Goal: Task Accomplishment & Management: Use online tool/utility

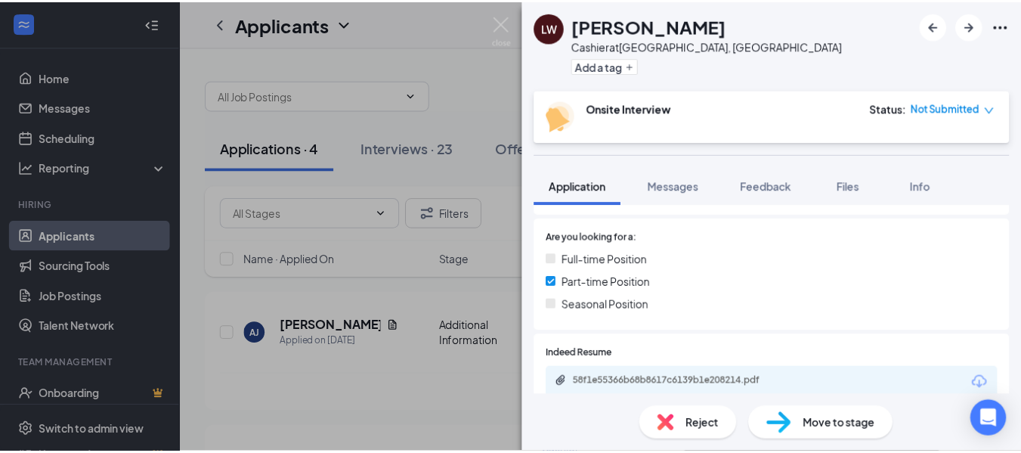
scroll to position [378, 0]
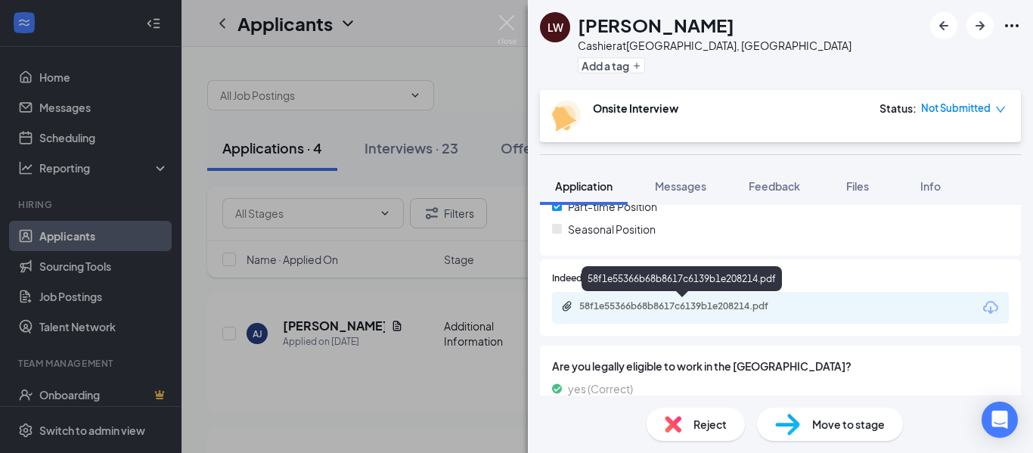
click at [610, 300] on div "58f1e55366b68b8617c6139b1e208214.pdf" at bounding box center [685, 306] width 212 height 12
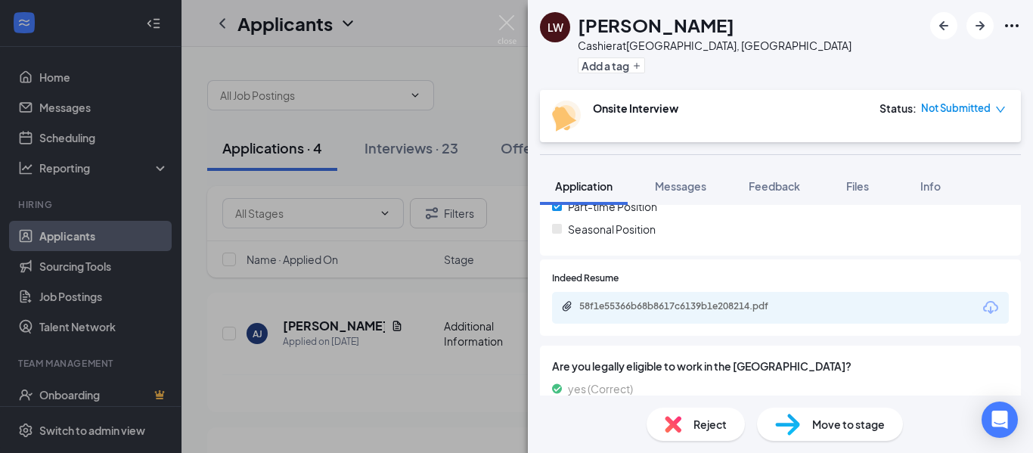
click at [506, 101] on div "LW [PERSON_NAME] Cashier at [GEOGRAPHIC_DATA], [GEOGRAPHIC_DATA] Add a tag Onsi…" at bounding box center [516, 226] width 1033 height 453
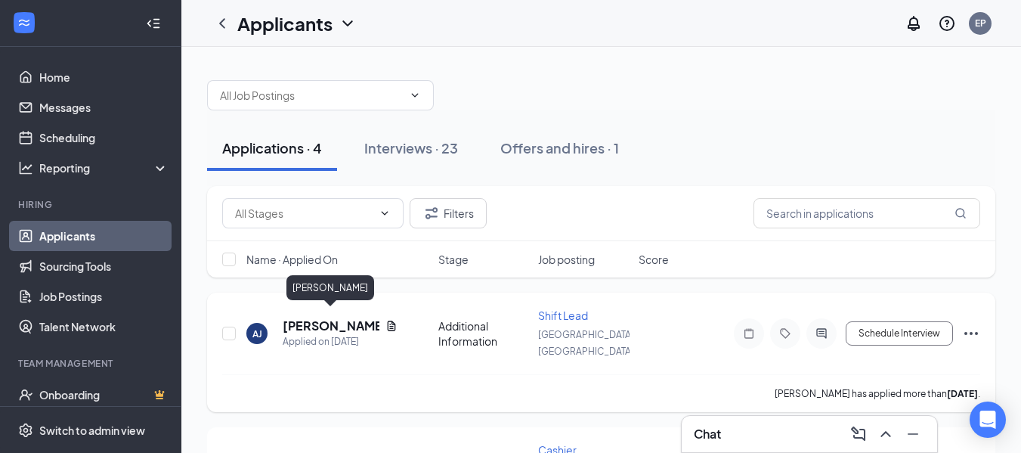
click at [308, 318] on h5 "[PERSON_NAME]" at bounding box center [331, 326] width 97 height 17
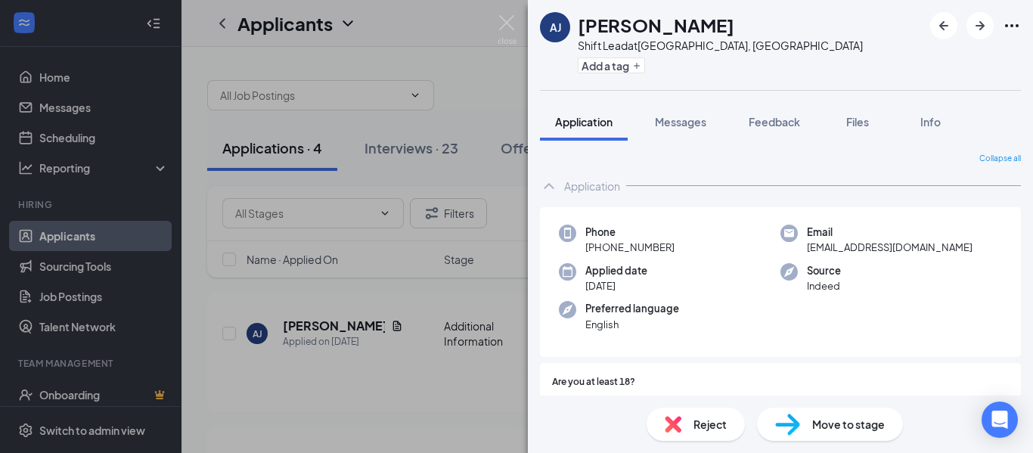
click at [503, 175] on div "[PERSON_NAME] Azabella [PERSON_NAME] Shift Lead at [GEOGRAPHIC_DATA], [GEOGRAPH…" at bounding box center [516, 226] width 1033 height 453
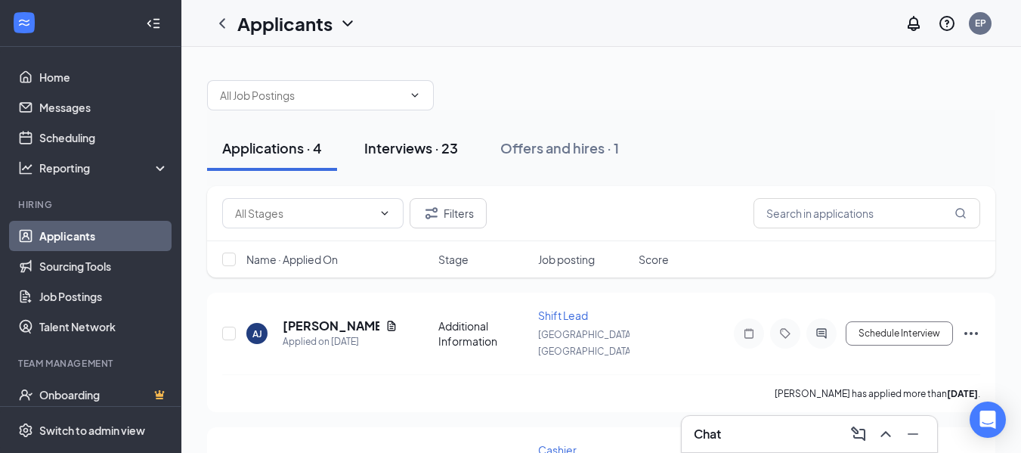
click at [409, 144] on div "Interviews · 23" at bounding box center [411, 147] width 94 height 19
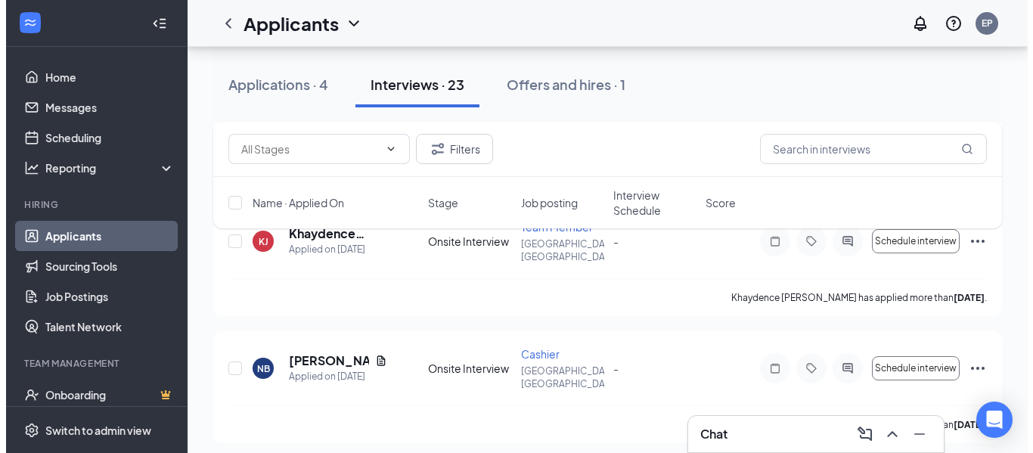
scroll to position [1663, 0]
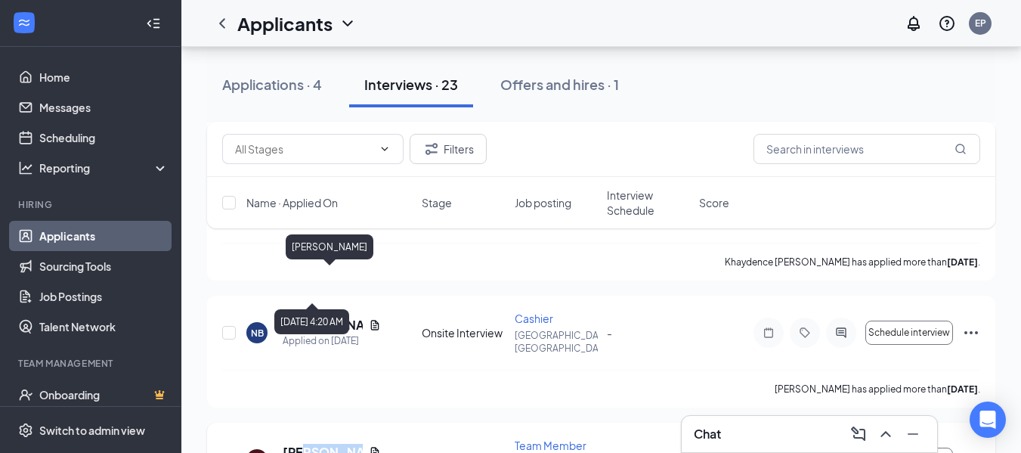
click at [305, 444] on div "[PERSON_NAME] Applied on [DATE]" at bounding box center [332, 460] width 98 height 32
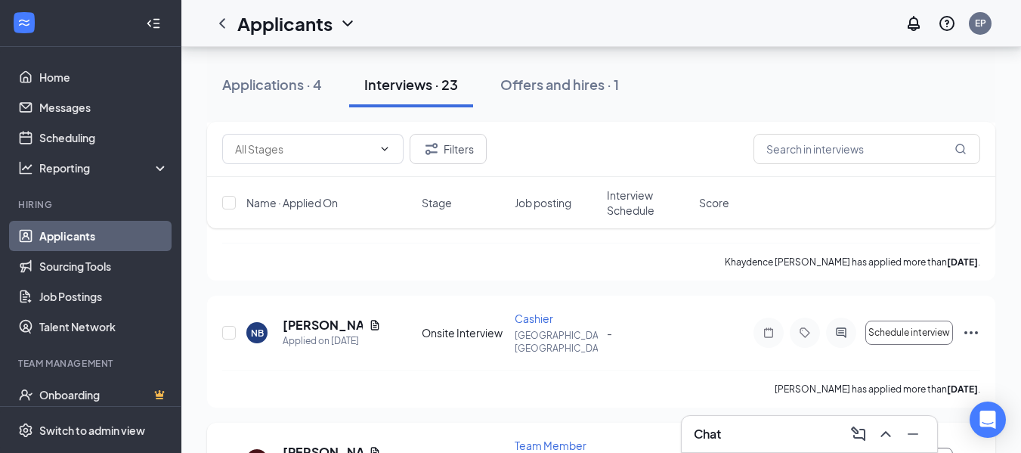
click at [307, 444] on h5 "[PERSON_NAME]" at bounding box center [323, 452] width 80 height 17
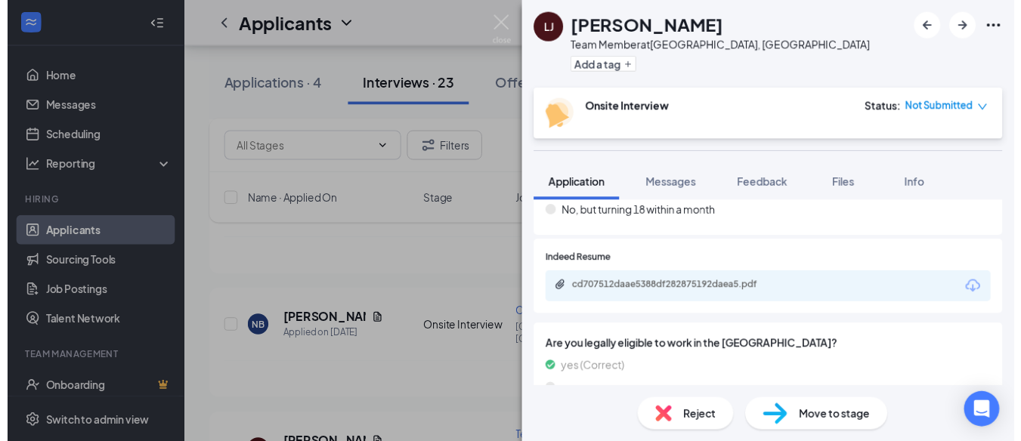
scroll to position [302, 0]
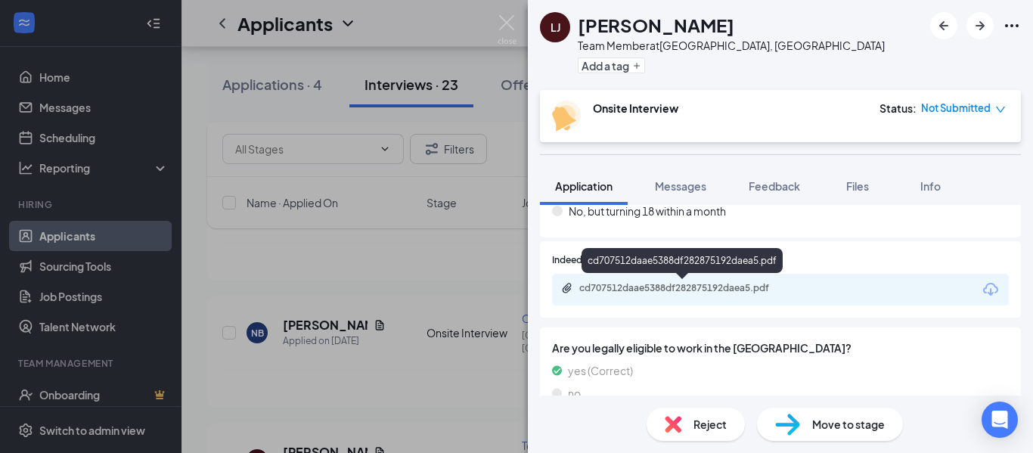
click at [647, 286] on div "cd707512daae5388df282875192daea5.pdf" at bounding box center [685, 288] width 212 height 12
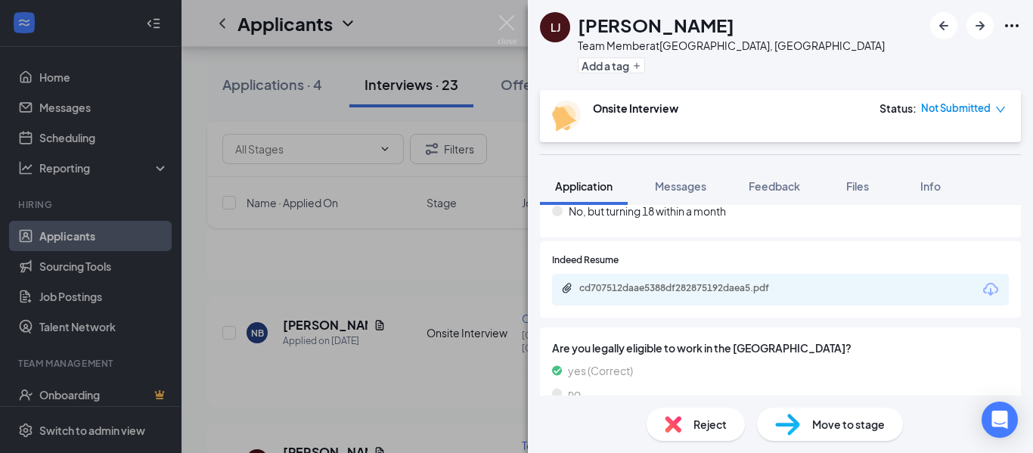
click at [491, 184] on div "[PERSON_NAME] Team Member at [GEOGRAPHIC_DATA], [GEOGRAPHIC_DATA] Add a tag Ons…" at bounding box center [516, 226] width 1033 height 453
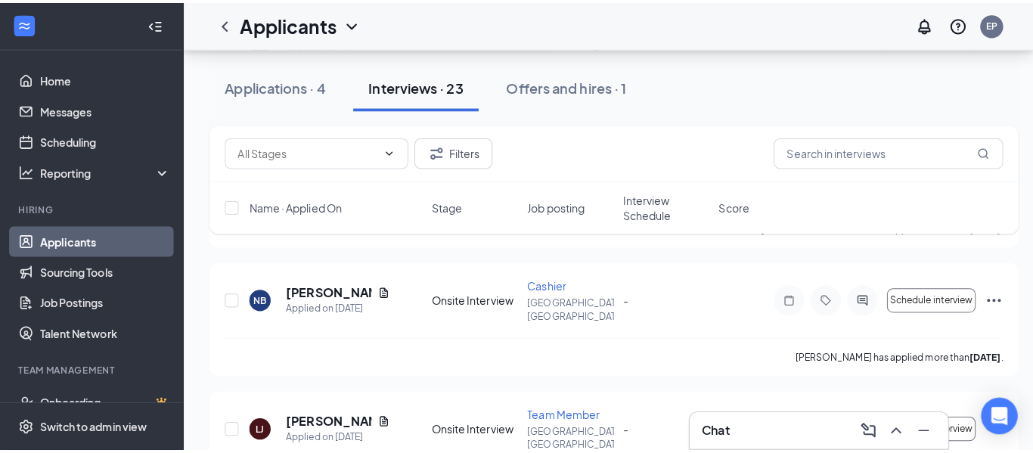
scroll to position [1739, 0]
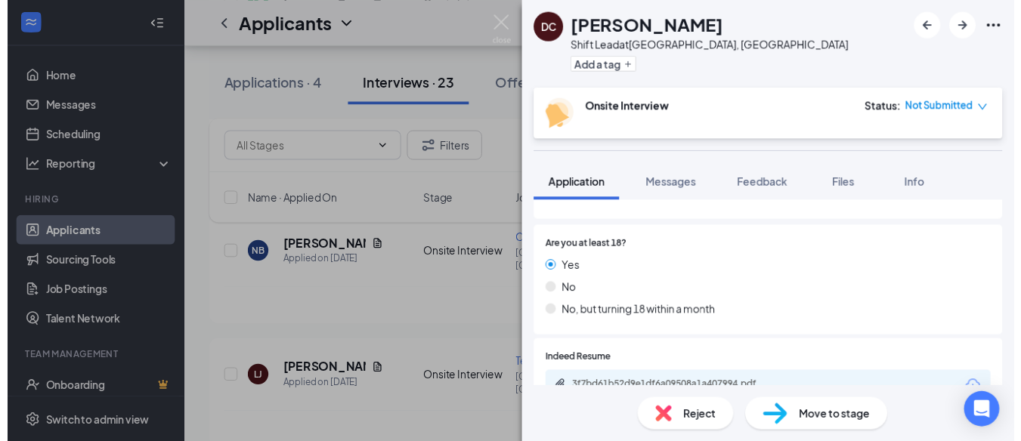
scroll to position [227, 0]
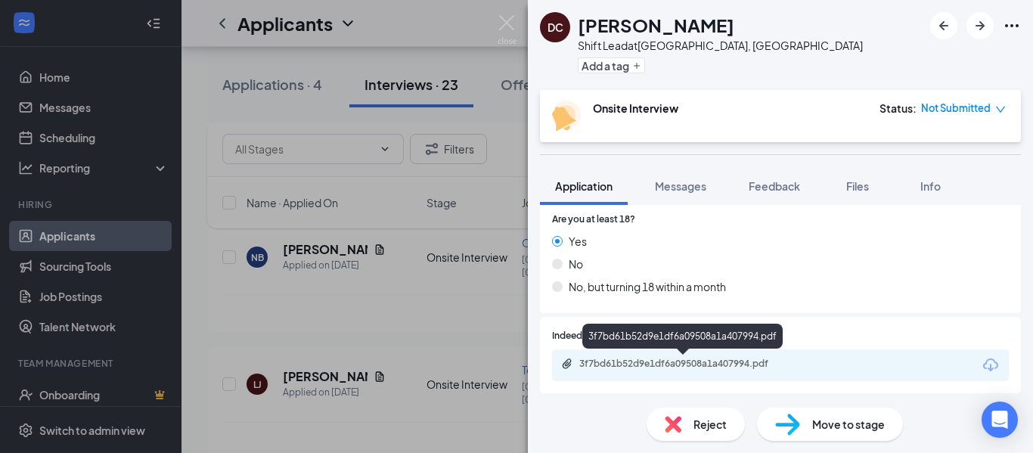
click at [638, 359] on div "3f7bd61b52d9e1df6a09508a1a407994.pdf" at bounding box center [685, 364] width 212 height 12
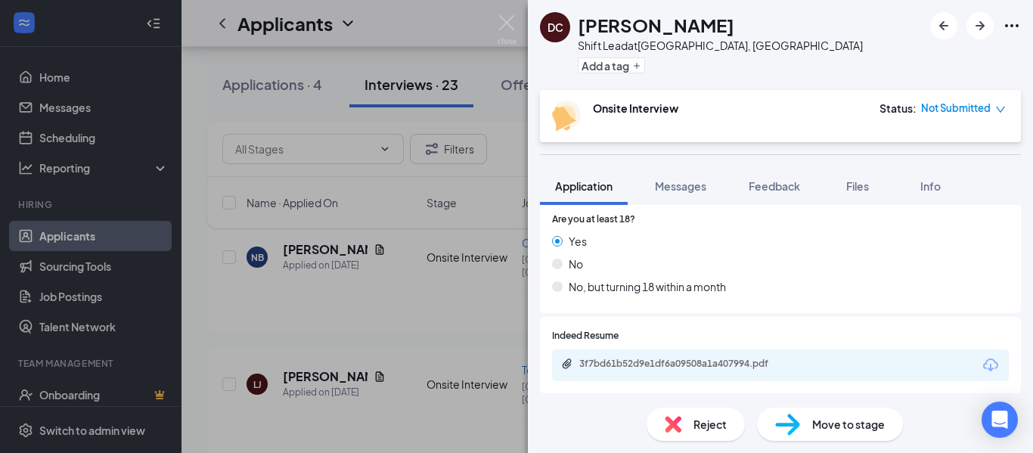
drag, startPoint x: 476, startPoint y: 252, endPoint x: 442, endPoint y: 256, distance: 34.2
click at [454, 255] on div "DC [PERSON_NAME] Shift Lead at [GEOGRAPHIC_DATA], [GEOGRAPHIC_DATA] Add a tag O…" at bounding box center [516, 226] width 1033 height 453
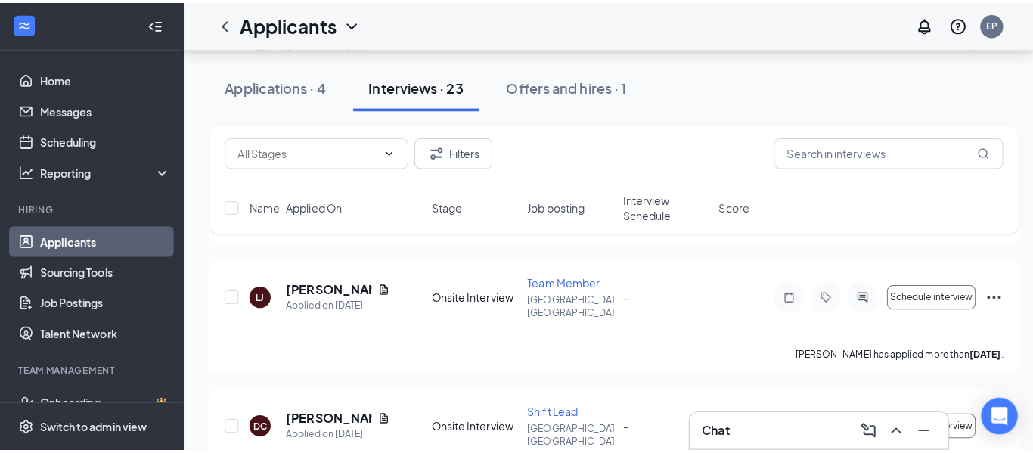
scroll to position [1890, 0]
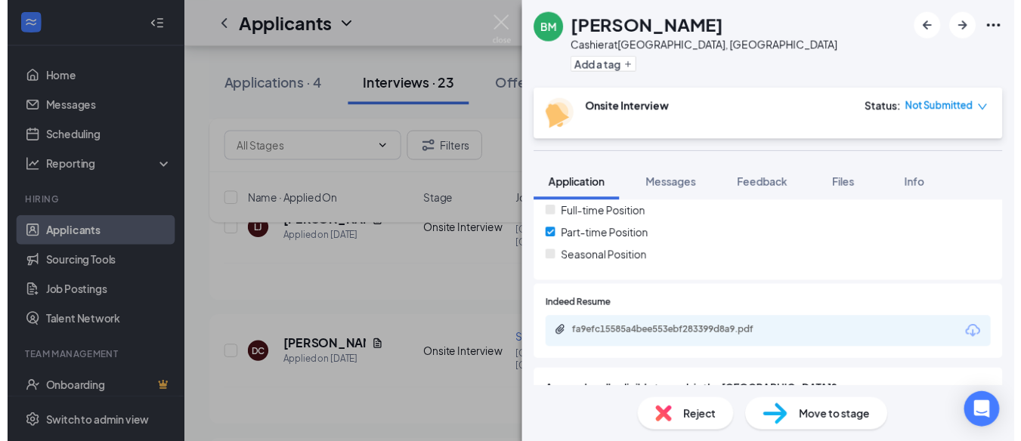
scroll to position [378, 0]
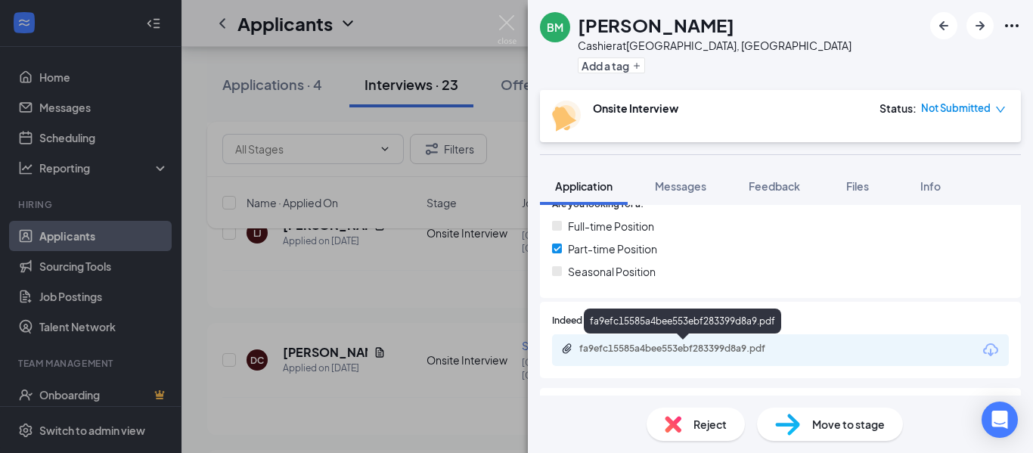
click at [628, 345] on div "fa9efc15585a4bee553ebf283399d8a9.pdf" at bounding box center [685, 348] width 212 height 12
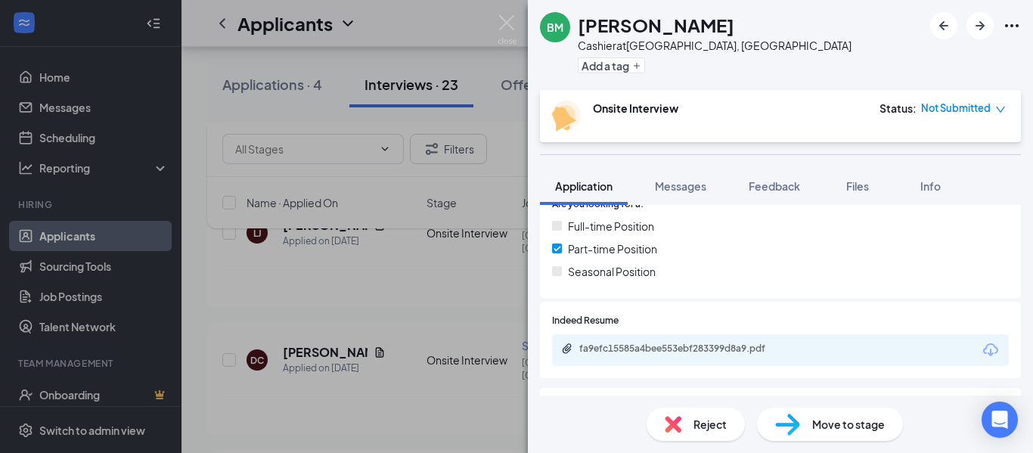
click at [452, 234] on div "BM [PERSON_NAME] at [GEOGRAPHIC_DATA], [GEOGRAPHIC_DATA] Add a tag Onsite Inter…" at bounding box center [516, 226] width 1033 height 453
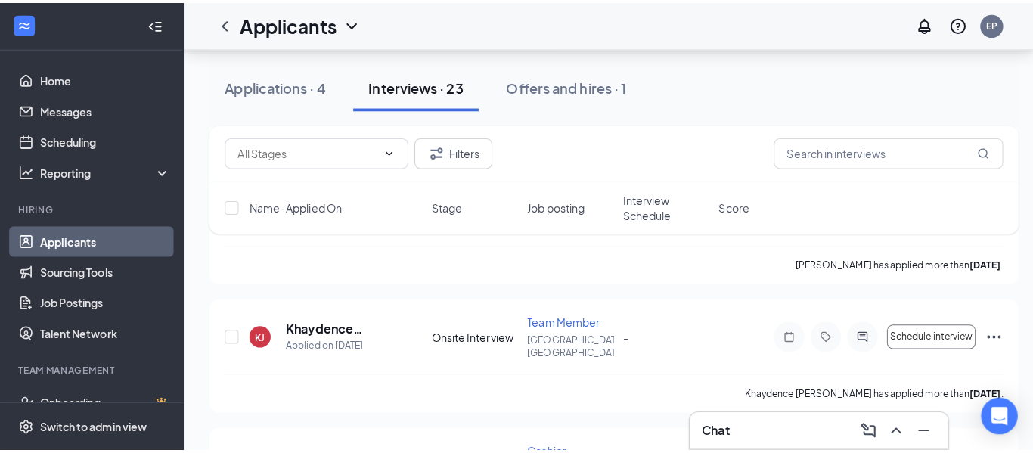
scroll to position [1512, 0]
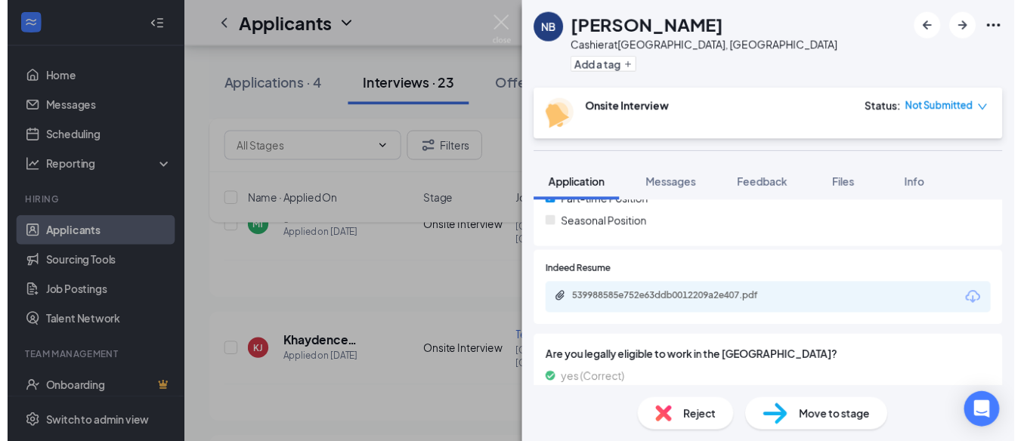
scroll to position [378, 0]
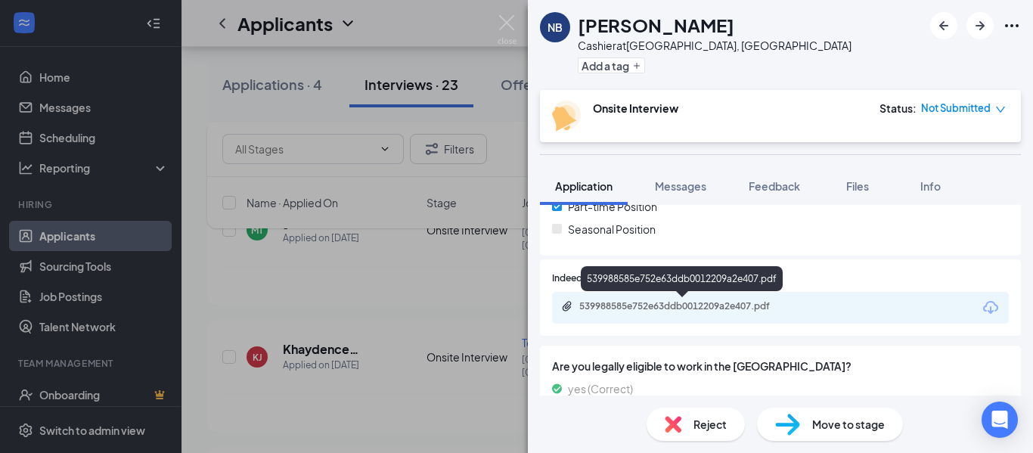
click at [682, 305] on div "539988585e752e63ddb0012209a2e407.pdf" at bounding box center [685, 306] width 212 height 12
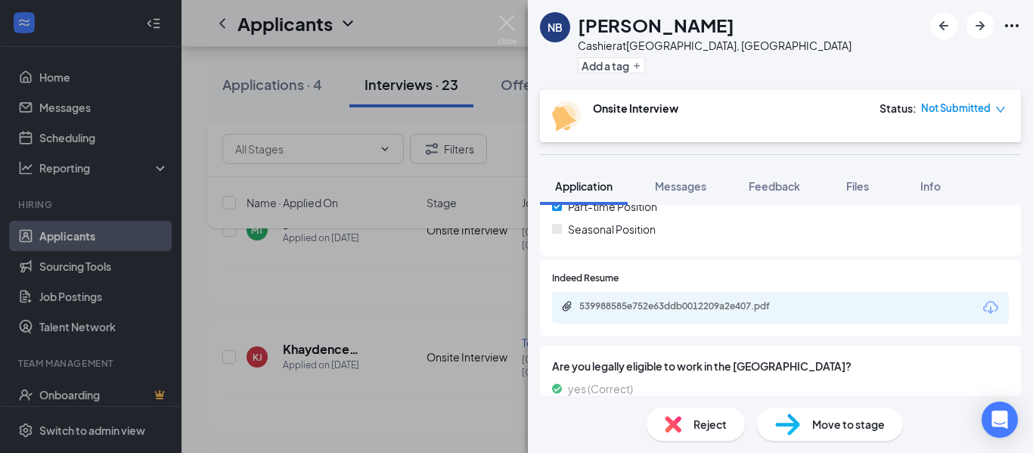
click at [507, 252] on div "NB [PERSON_NAME] Cashier at [GEOGRAPHIC_DATA], [GEOGRAPHIC_DATA] Add a tag Onsi…" at bounding box center [516, 226] width 1033 height 453
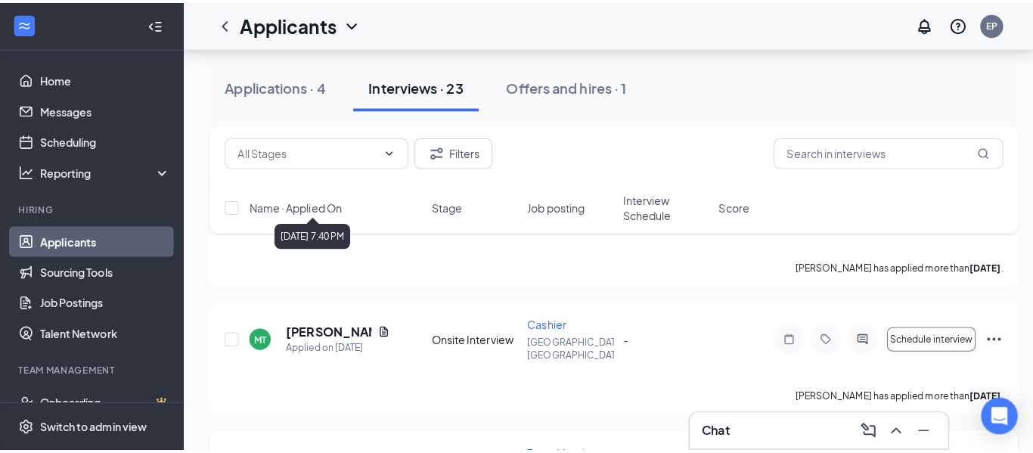
scroll to position [1361, 0]
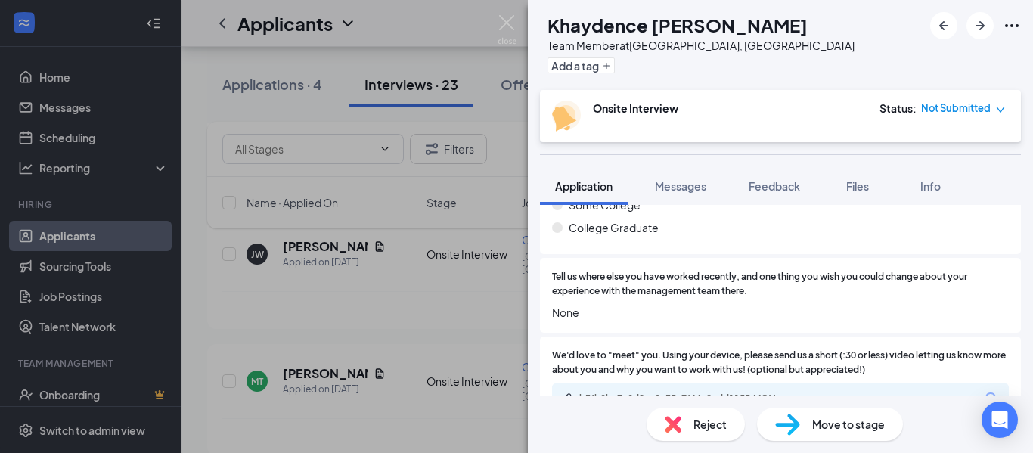
scroll to position [830, 0]
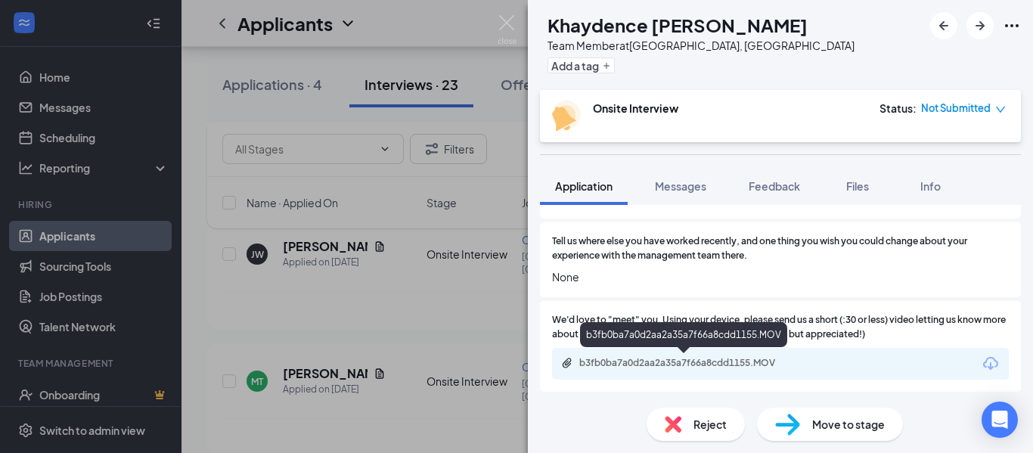
click at [639, 357] on div "b3fb0ba7a0d2aa2a35a7f66a8cdd1155.MOV" at bounding box center [685, 363] width 212 height 12
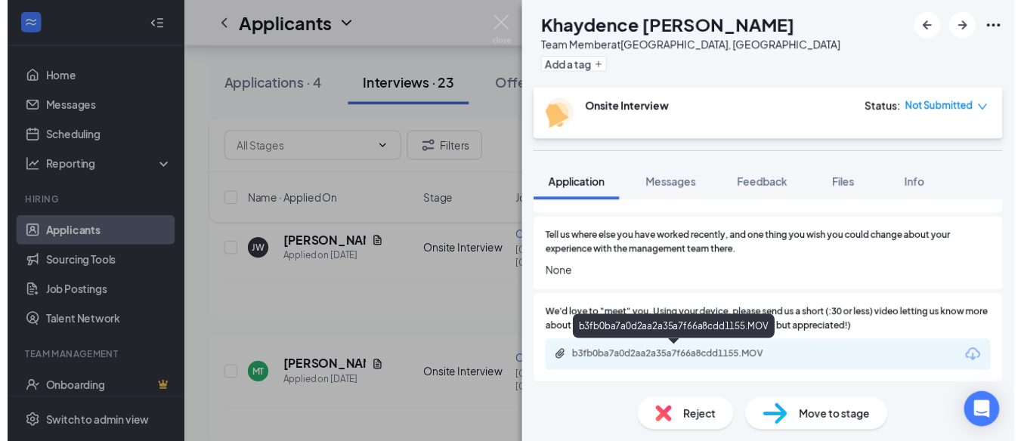
scroll to position [824, 0]
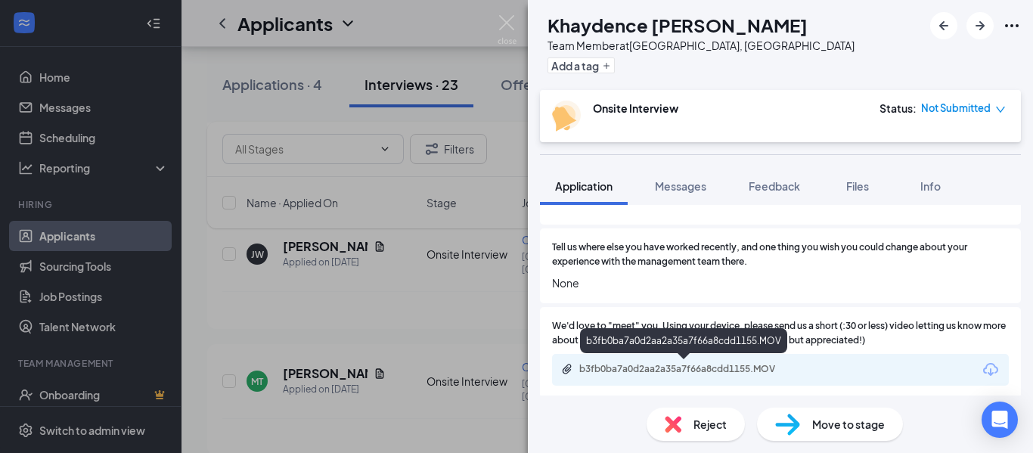
click at [637, 364] on div "b3fb0ba7a0d2aa2a35a7f66a8cdd1155.MOV" at bounding box center [685, 369] width 212 height 12
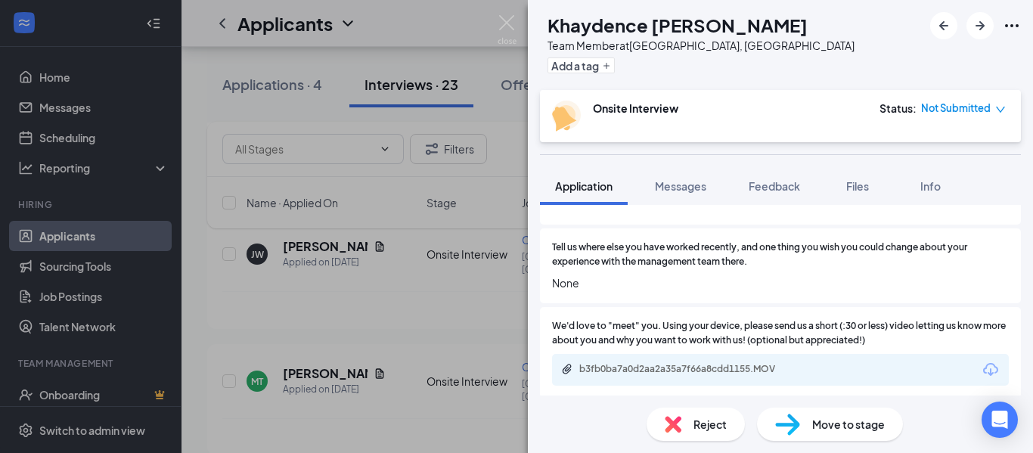
drag, startPoint x: 506, startPoint y: 293, endPoint x: 472, endPoint y: 417, distance: 129.3
click at [506, 296] on div "KJ Khaydence [PERSON_NAME] Team Member at [GEOGRAPHIC_DATA], [GEOGRAPHIC_DATA] …" at bounding box center [516, 226] width 1033 height 453
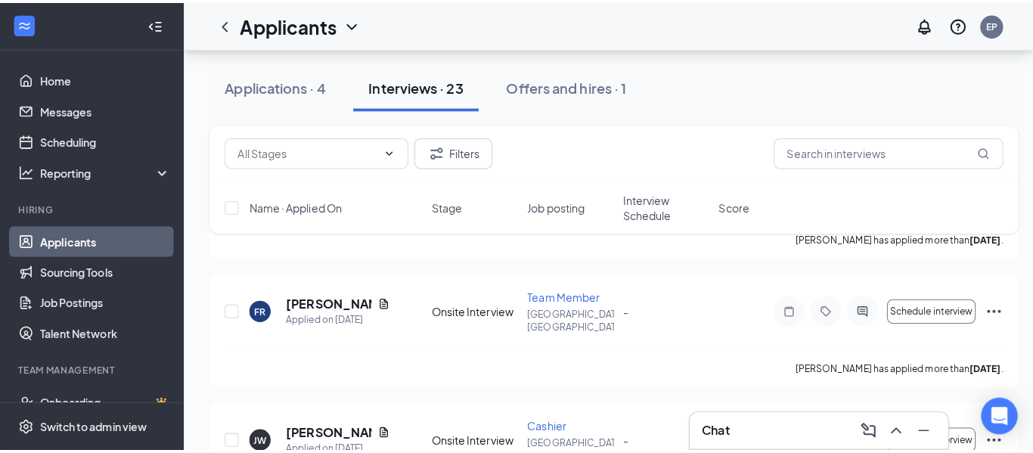
scroll to position [1210, 0]
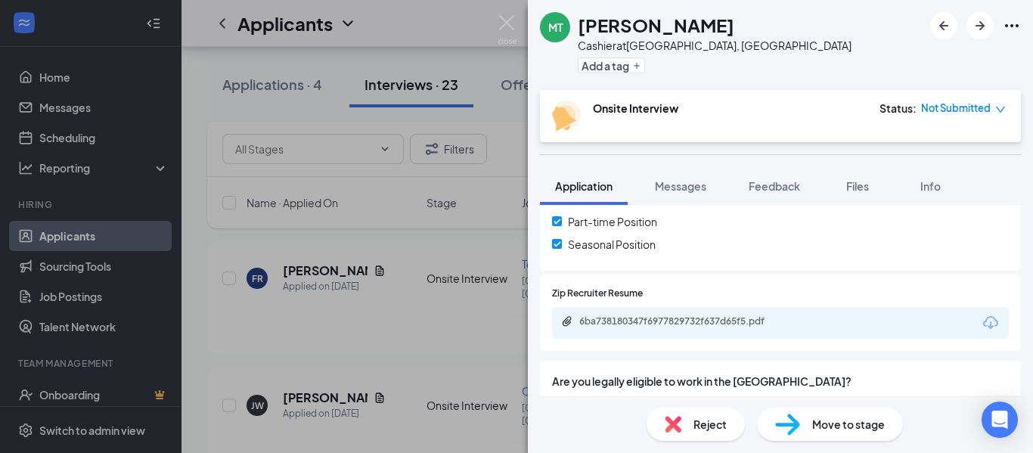
scroll to position [378, 0]
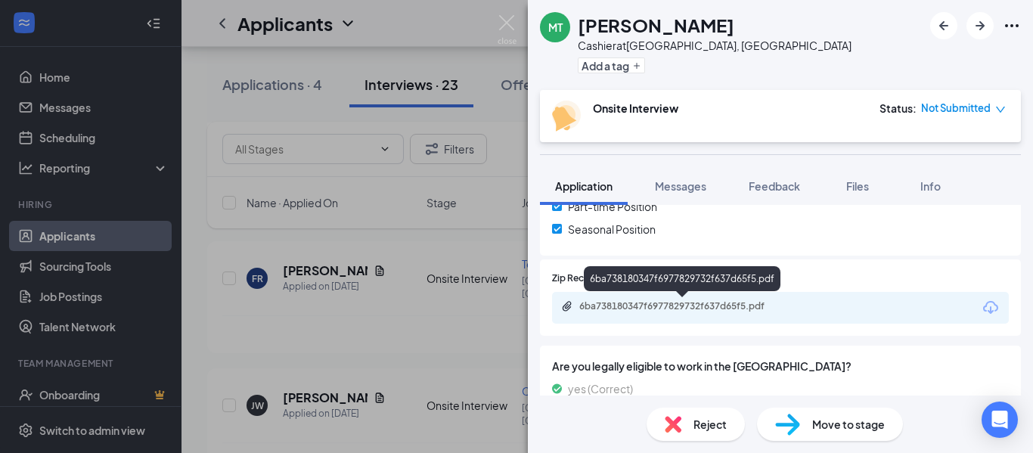
click at [613, 304] on div "6ba738180347f6977829732f637d65f5.pdf" at bounding box center [685, 306] width 212 height 12
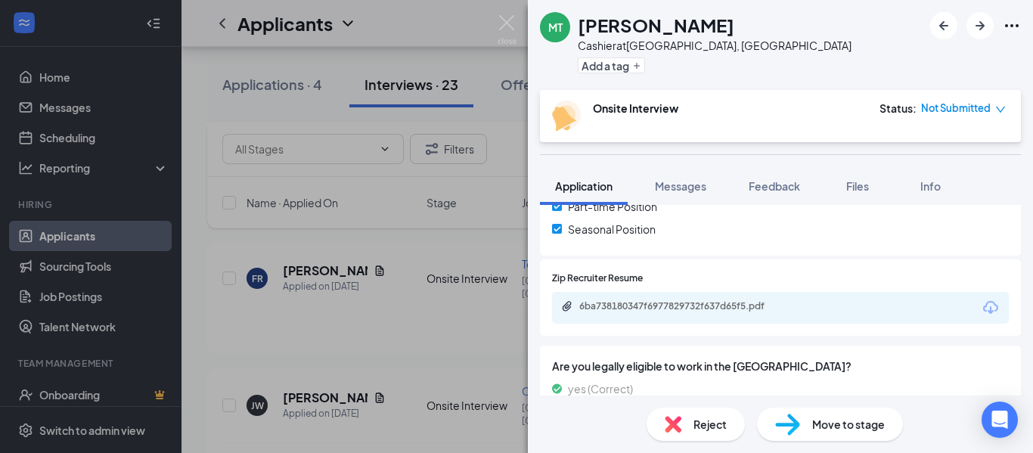
click at [500, 246] on div "MT [PERSON_NAME] Cashier at [GEOGRAPHIC_DATA], [GEOGRAPHIC_DATA] Add a tag Onsi…" at bounding box center [516, 226] width 1033 height 453
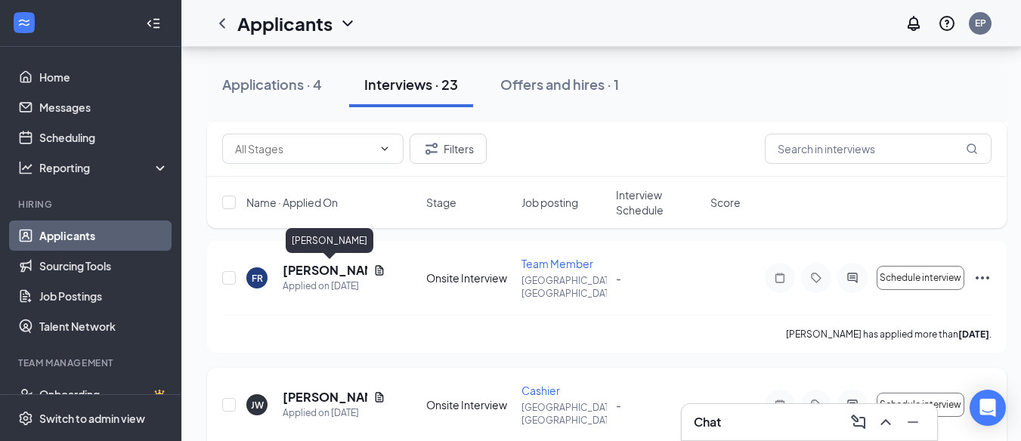
click at [299, 389] on h5 "[PERSON_NAME]" at bounding box center [325, 397] width 85 height 17
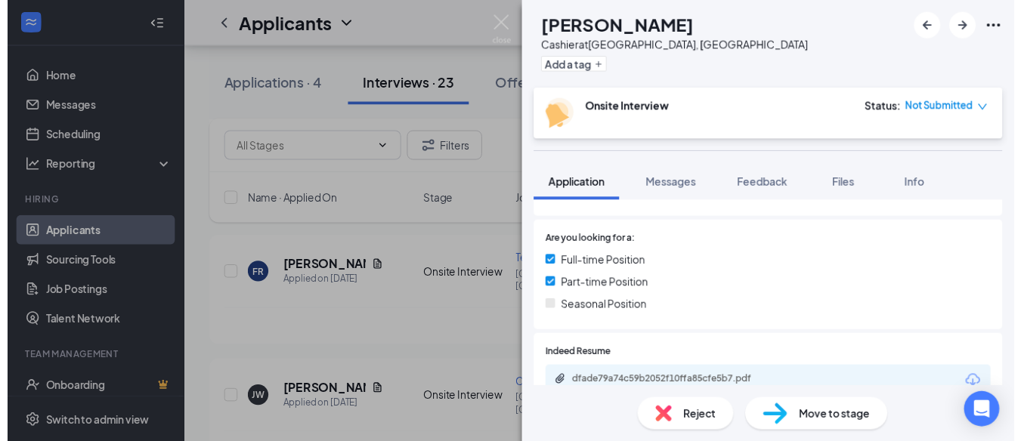
scroll to position [302, 0]
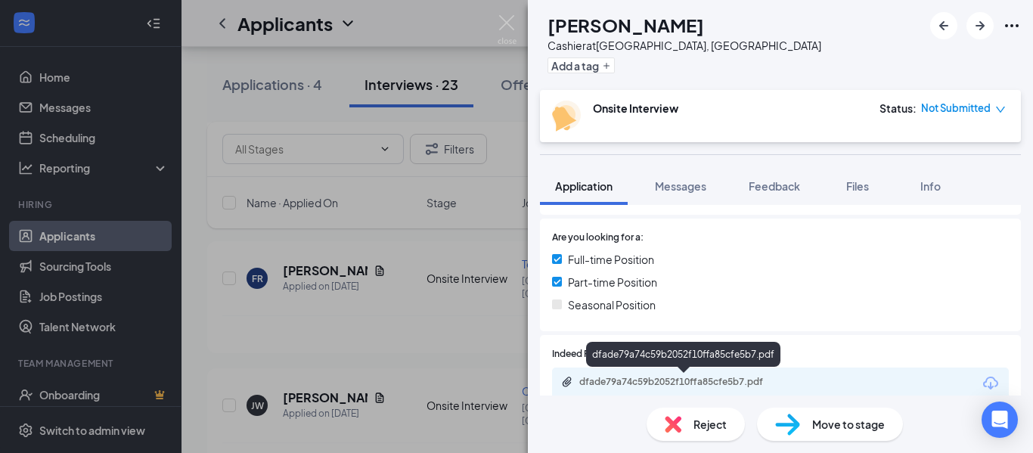
click at [606, 376] on div "dfade79a74c59b2052f10ffa85cfe5b7.pdf" at bounding box center [685, 382] width 212 height 12
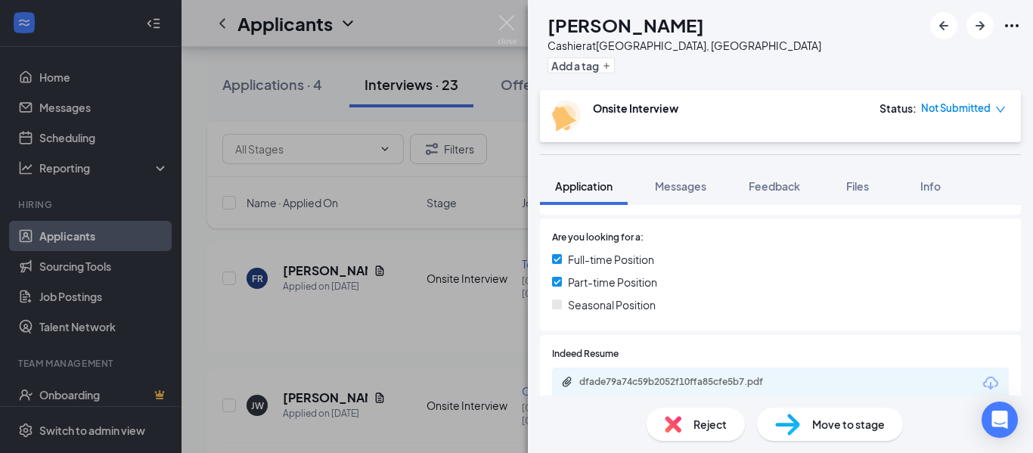
click at [510, 226] on div "[PERSON_NAME] Cashier at [GEOGRAPHIC_DATA], [GEOGRAPHIC_DATA] Add a tag Onsite …" at bounding box center [516, 226] width 1033 height 453
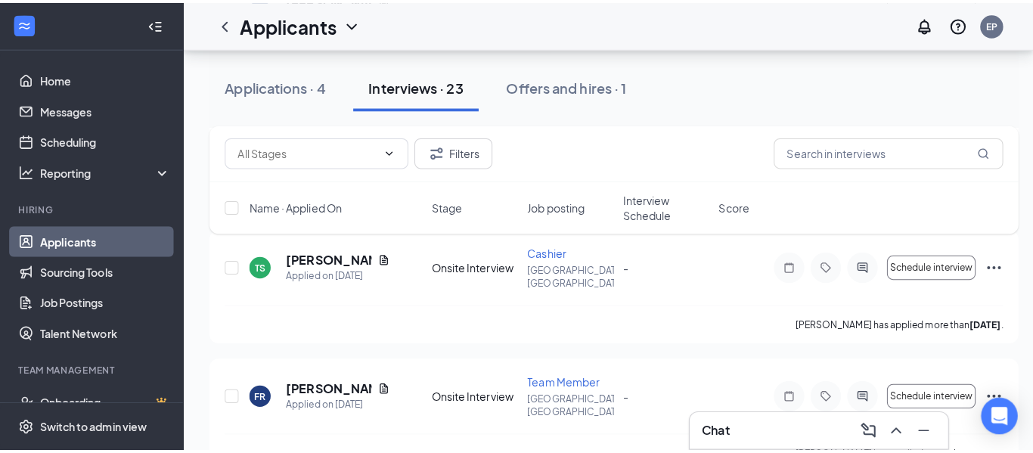
scroll to position [1058, 0]
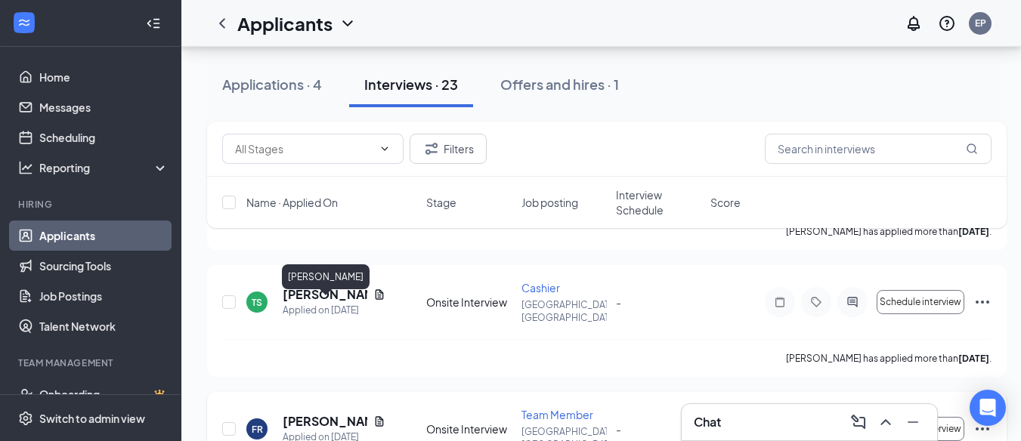
click at [294, 414] on h5 "[PERSON_NAME]" at bounding box center [325, 422] width 85 height 17
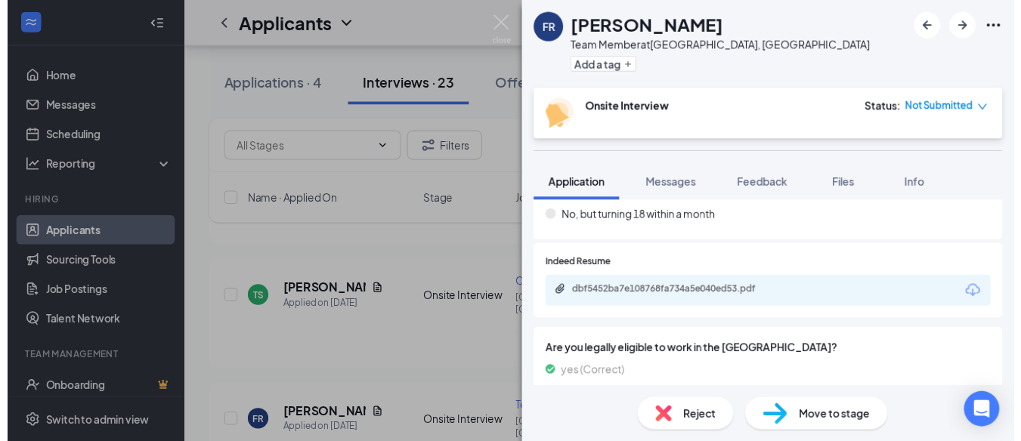
scroll to position [302, 0]
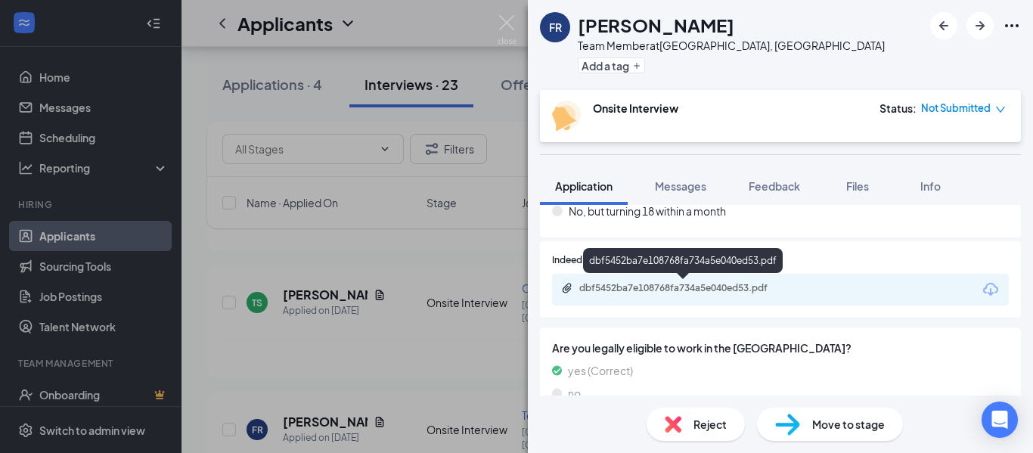
click at [616, 283] on div "dbf5452ba7e108768fa734a5e040ed53.pdf" at bounding box center [685, 288] width 212 height 12
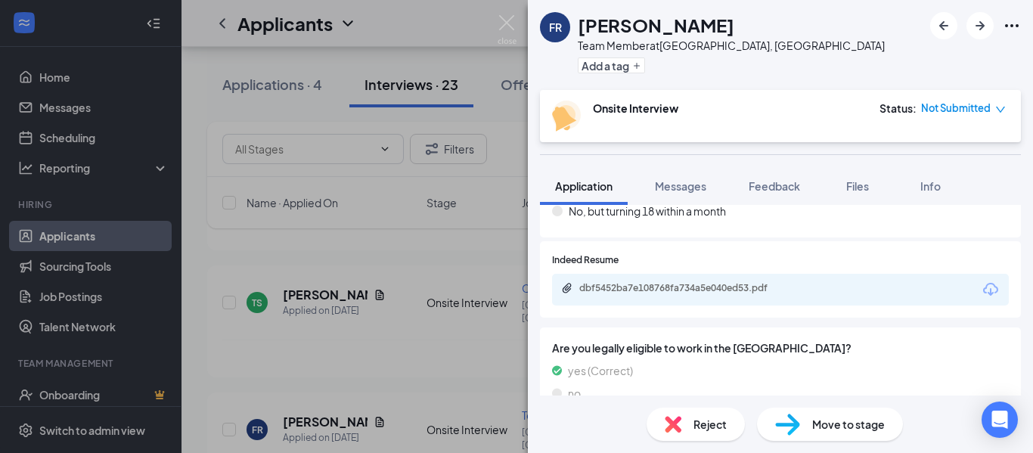
click at [503, 252] on div "FR [PERSON_NAME] Team Member at [GEOGRAPHIC_DATA], [GEOGRAPHIC_DATA] Add a tag …" at bounding box center [516, 226] width 1033 height 453
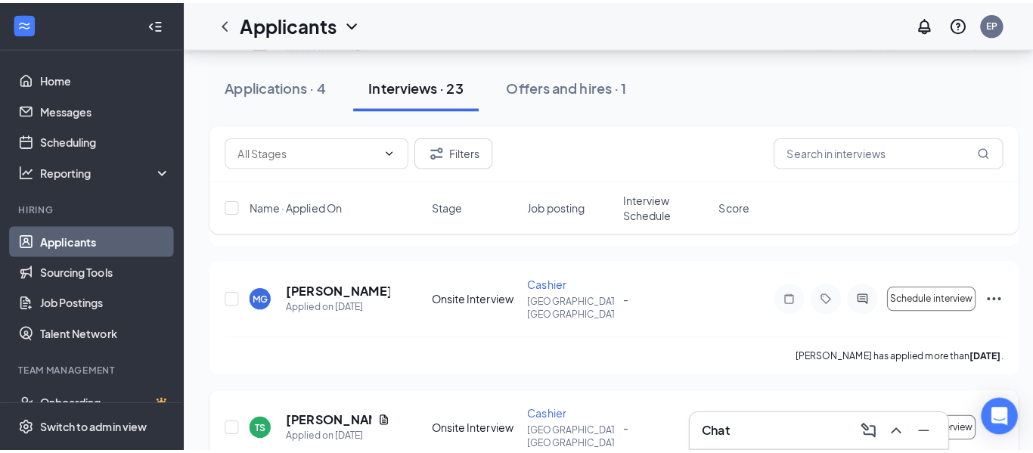
scroll to position [983, 0]
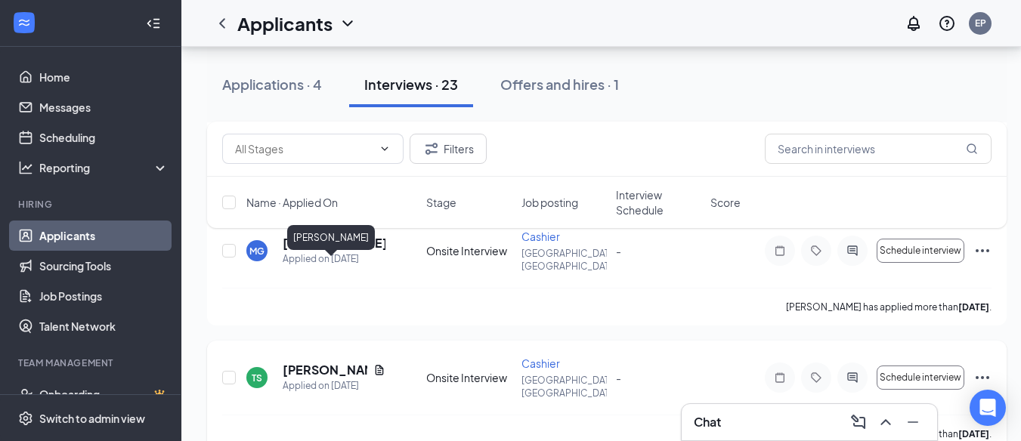
click at [306, 362] on h5 "[PERSON_NAME]" at bounding box center [325, 370] width 85 height 17
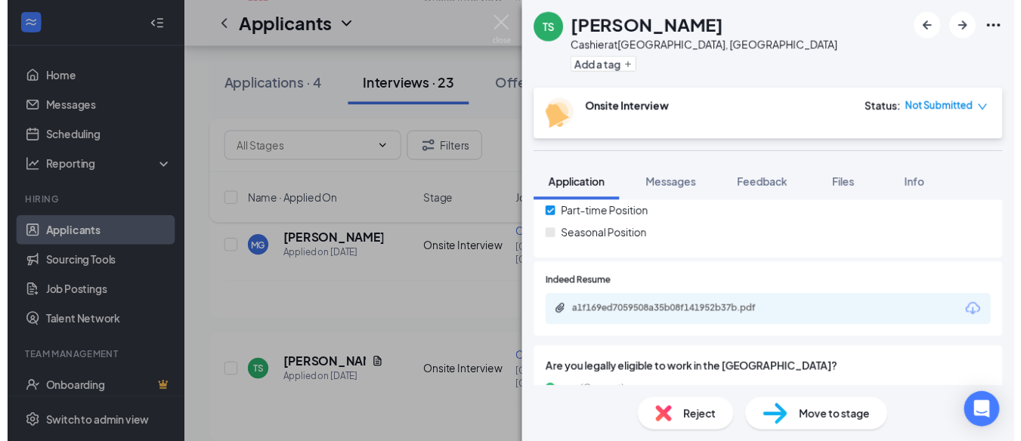
scroll to position [454, 0]
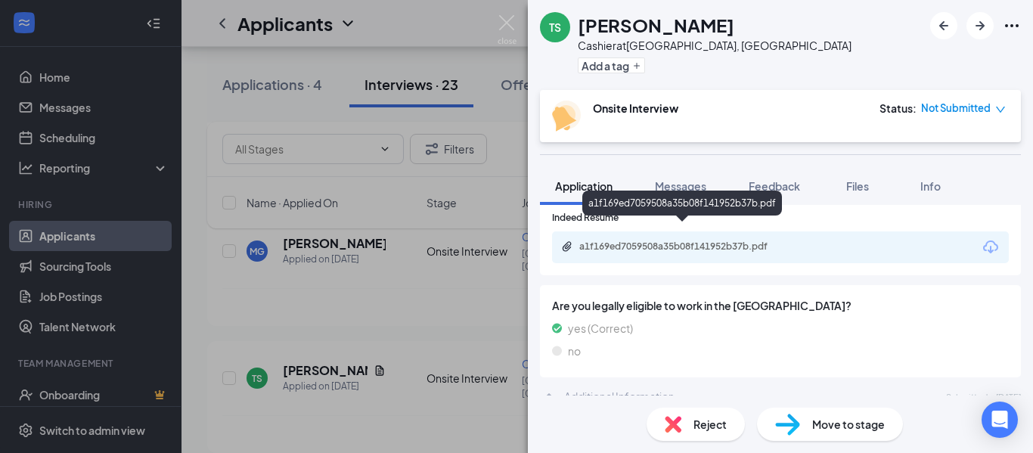
click at [646, 240] on div "a1f169ed7059508a35b08f141952b37b.pdf" at bounding box center [685, 246] width 212 height 12
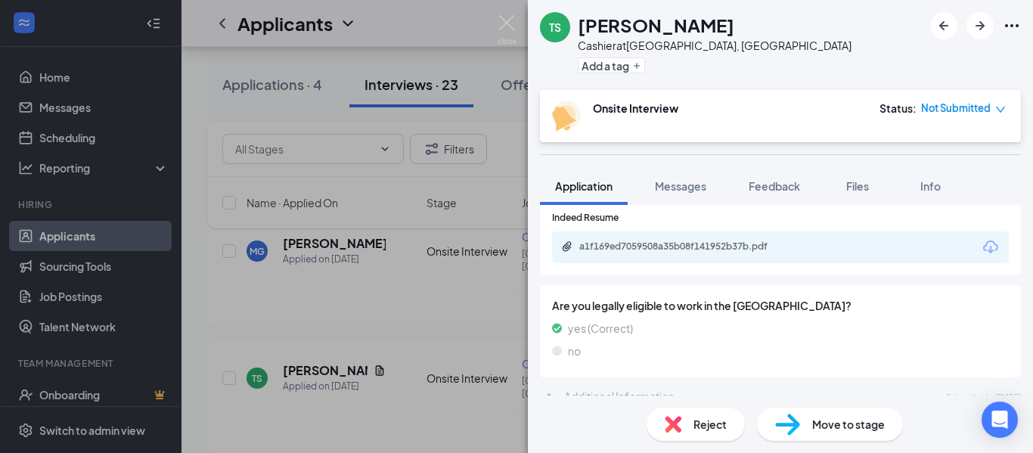
click at [507, 361] on div "TS [PERSON_NAME] at [GEOGRAPHIC_DATA], [GEOGRAPHIC_DATA] Add a tag Onsite Inter…" at bounding box center [516, 226] width 1033 height 453
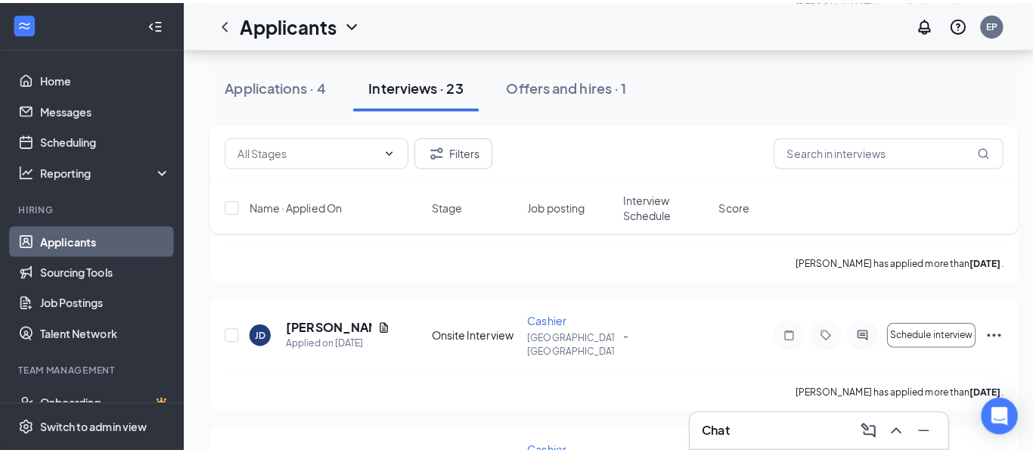
scroll to position [756, 0]
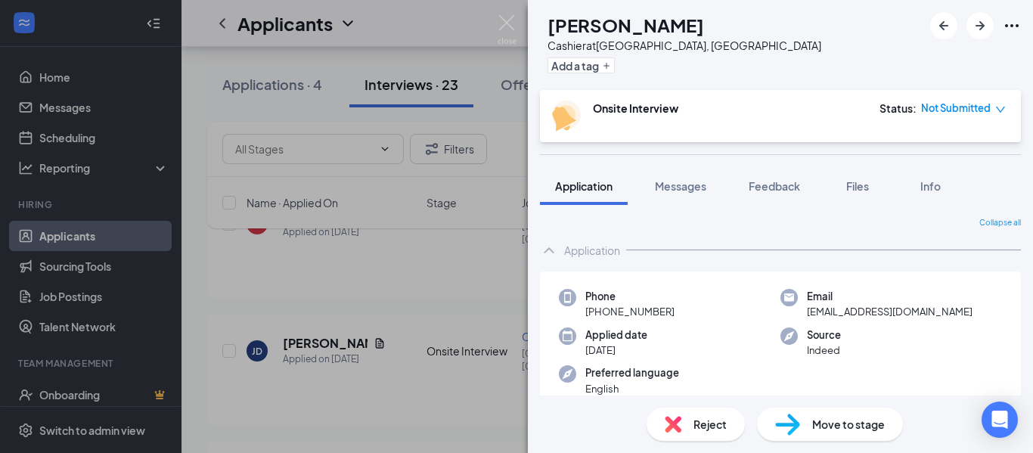
click at [511, 150] on div "MG [PERSON_NAME] Cashier at [GEOGRAPHIC_DATA], [GEOGRAPHIC_DATA] Add a tag Onsi…" at bounding box center [516, 226] width 1033 height 453
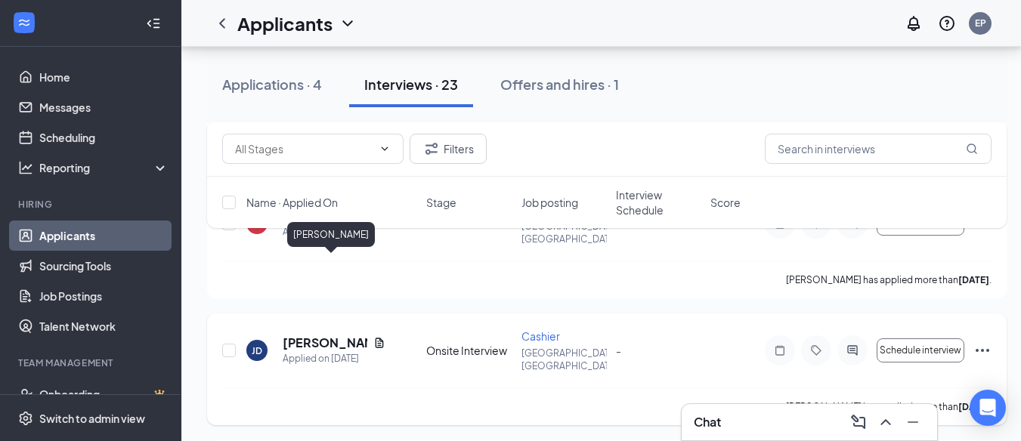
click at [299, 335] on h5 "[PERSON_NAME]" at bounding box center [325, 343] width 85 height 17
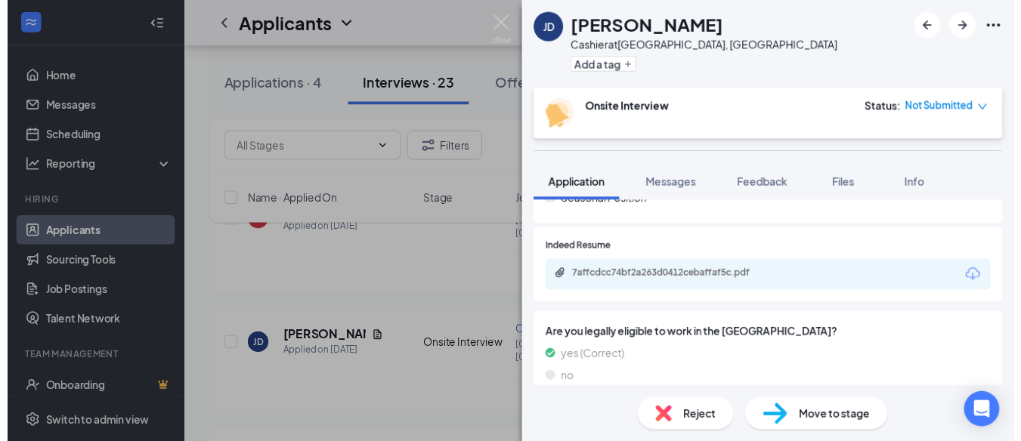
scroll to position [454, 0]
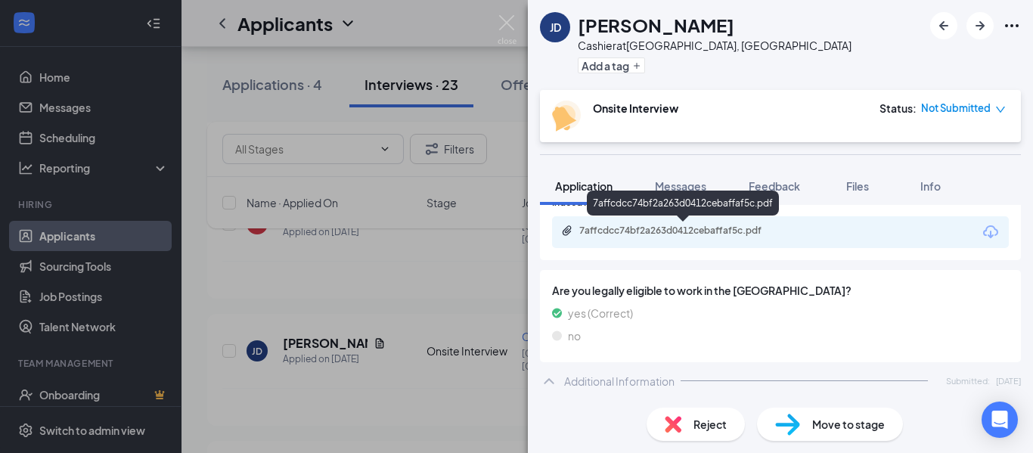
click at [666, 225] on div "7affcdcc74bf2a263d0412cebaffaf5c.pdf" at bounding box center [685, 231] width 212 height 12
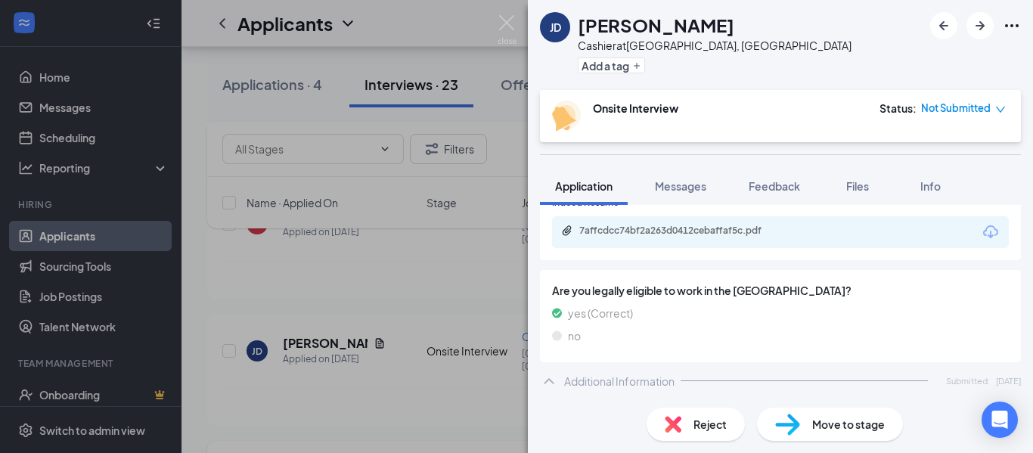
drag, startPoint x: 479, startPoint y: 312, endPoint x: 407, endPoint y: 386, distance: 102.6
click at [479, 313] on div "[PERSON_NAME] Cashier at [GEOGRAPHIC_DATA], [GEOGRAPHIC_DATA] Add a tag Onsite …" at bounding box center [516, 226] width 1033 height 453
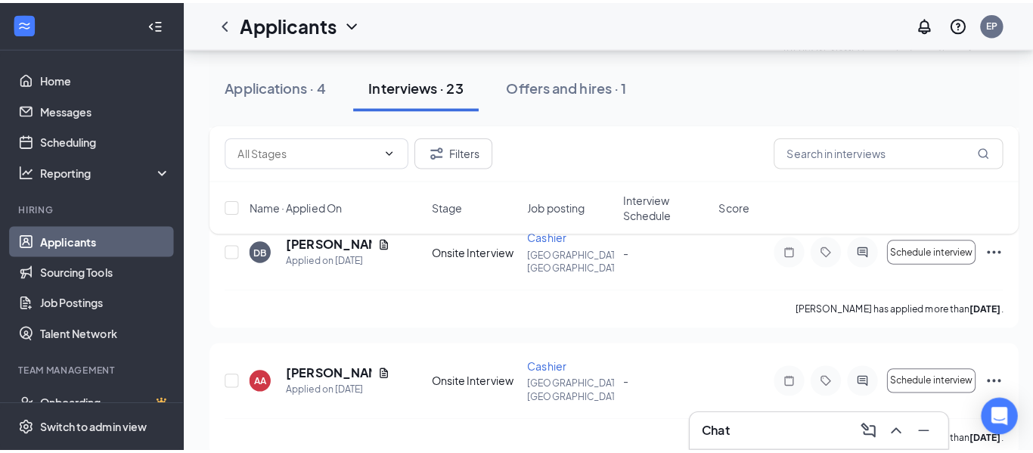
scroll to position [605, 0]
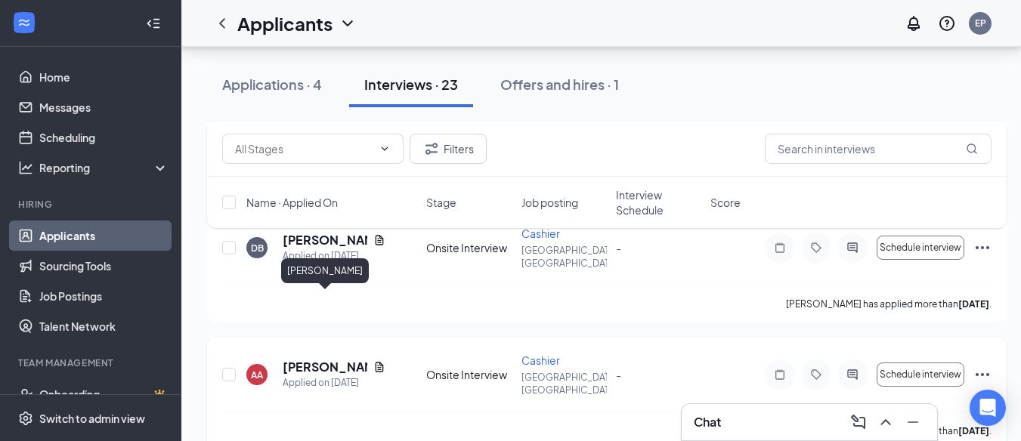
click at [299, 359] on h5 "[PERSON_NAME]" at bounding box center [325, 367] width 85 height 17
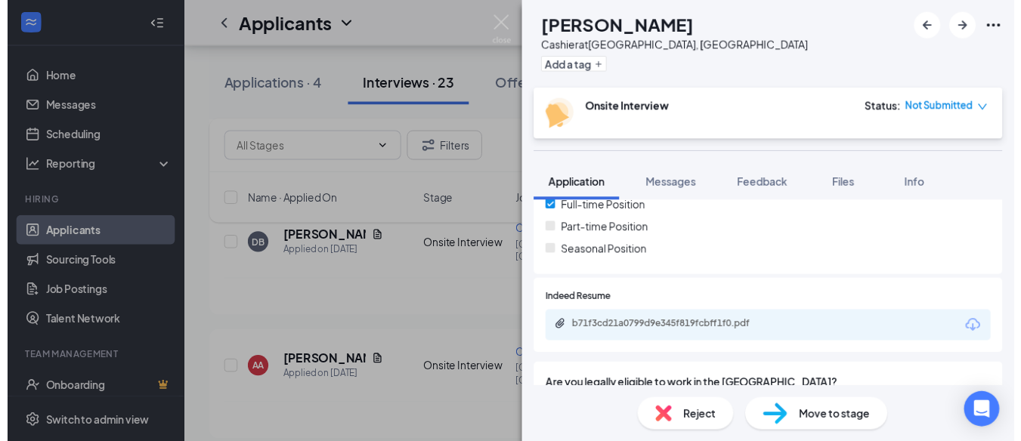
scroll to position [378, 0]
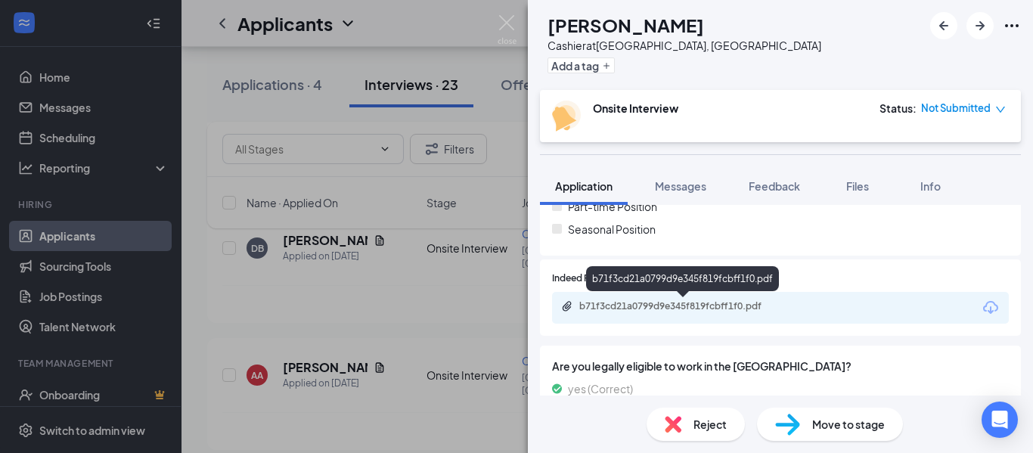
click at [676, 302] on div "b71f3cd21a0799d9e345f819fcbff1f0.pdf" at bounding box center [685, 306] width 212 height 12
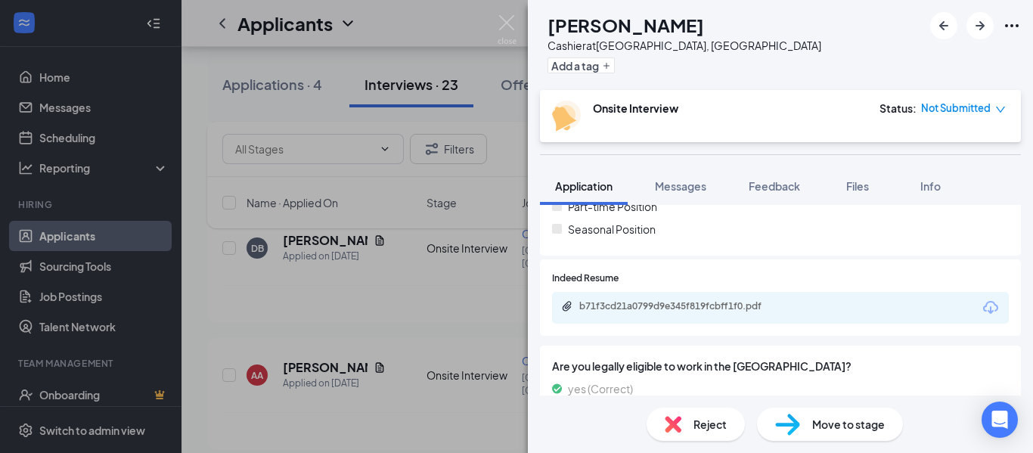
click at [492, 101] on div "AA [PERSON_NAME] Cashier at [GEOGRAPHIC_DATA], [GEOGRAPHIC_DATA] Add a tag Onsi…" at bounding box center [516, 226] width 1033 height 453
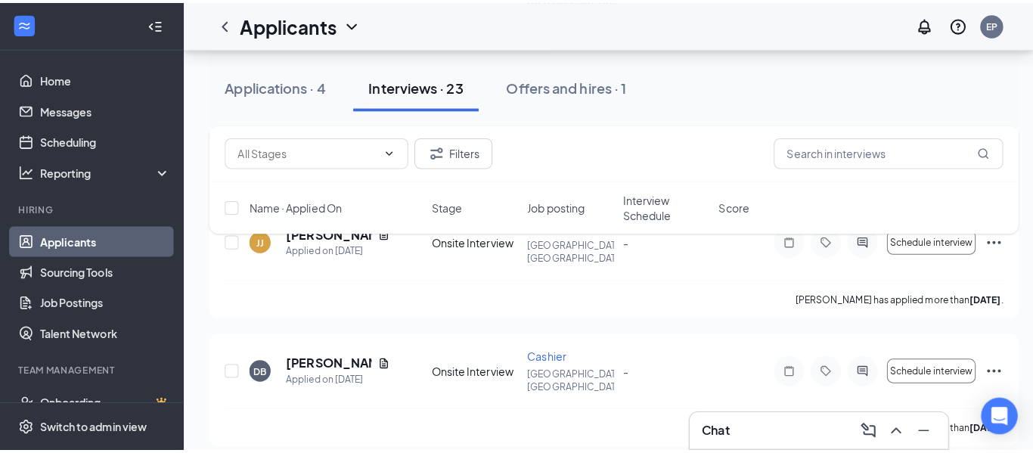
scroll to position [454, 0]
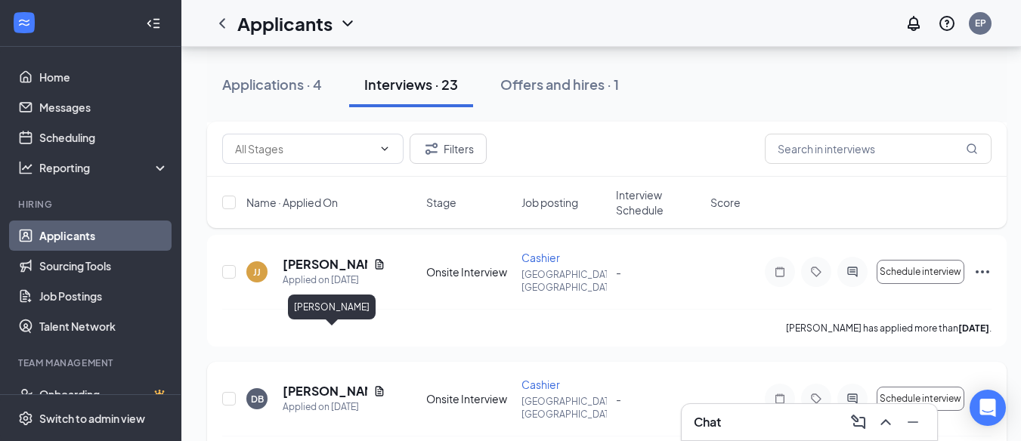
click at [296, 383] on h5 "[PERSON_NAME]" at bounding box center [325, 391] width 85 height 17
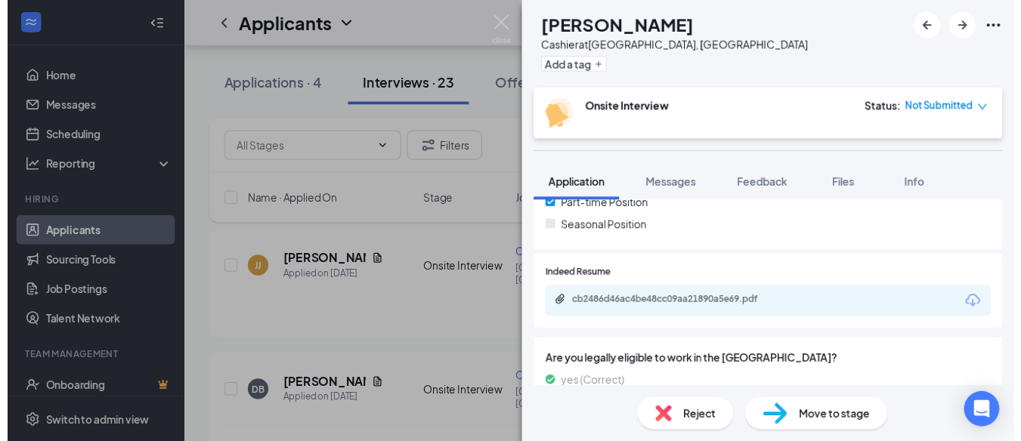
scroll to position [378, 0]
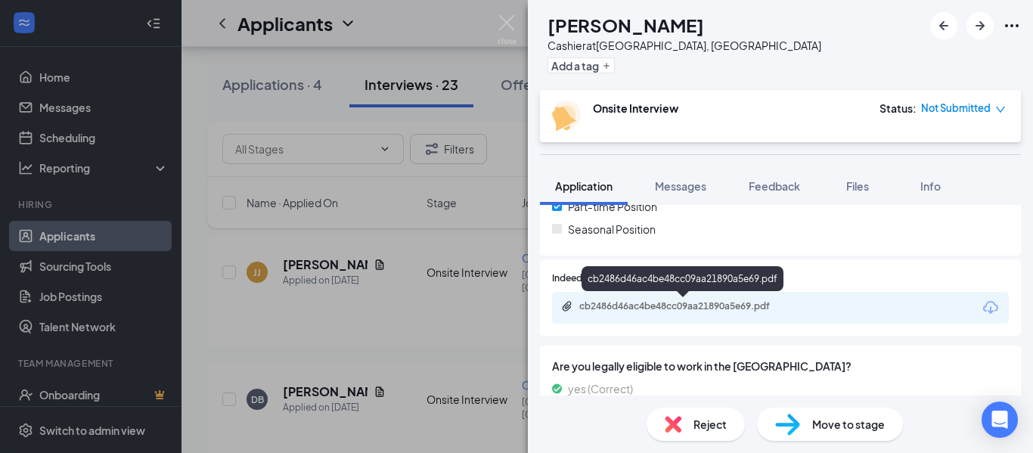
click at [609, 305] on div "cb2486d46ac4be48cc09aa21890a5e69.pdf" at bounding box center [685, 306] width 212 height 12
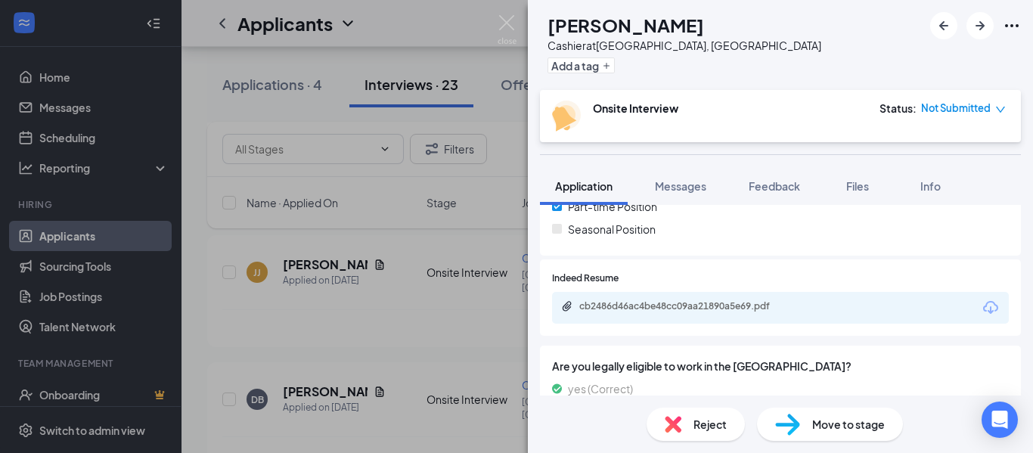
click at [491, 226] on div "DB [PERSON_NAME] Cashier at [GEOGRAPHIC_DATA], [GEOGRAPHIC_DATA] Add a tag Onsi…" at bounding box center [516, 226] width 1033 height 453
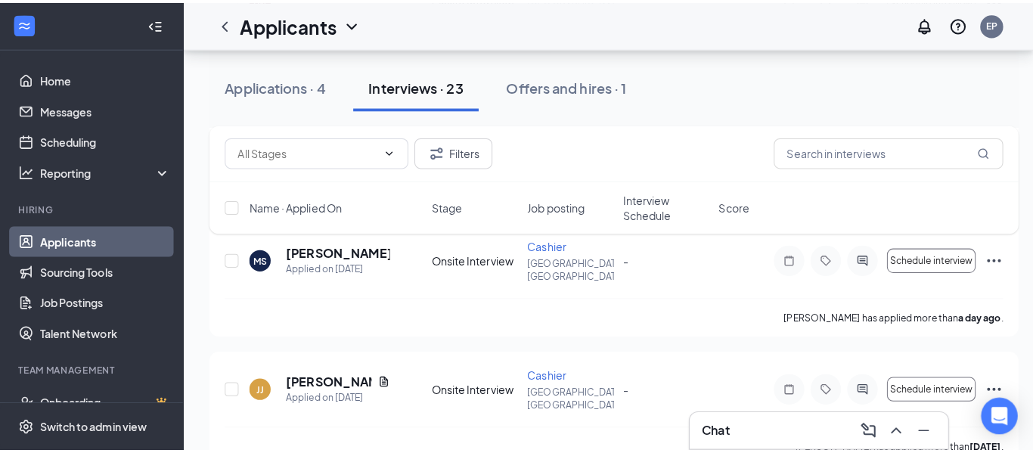
scroll to position [302, 0]
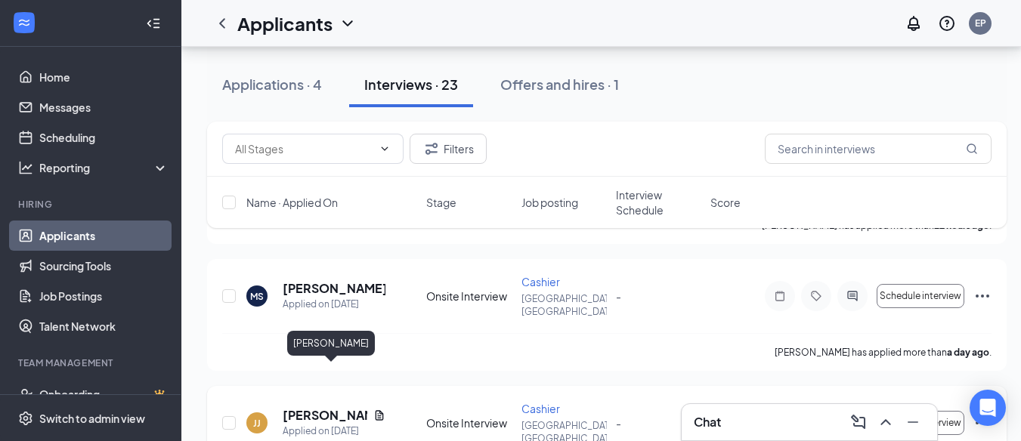
click at [318, 407] on h5 "[PERSON_NAME]" at bounding box center [325, 415] width 85 height 17
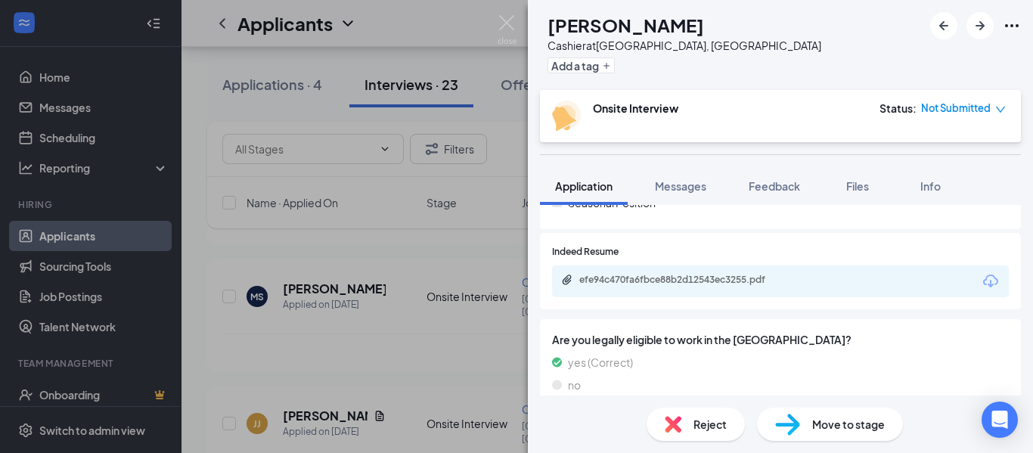
scroll to position [378, 0]
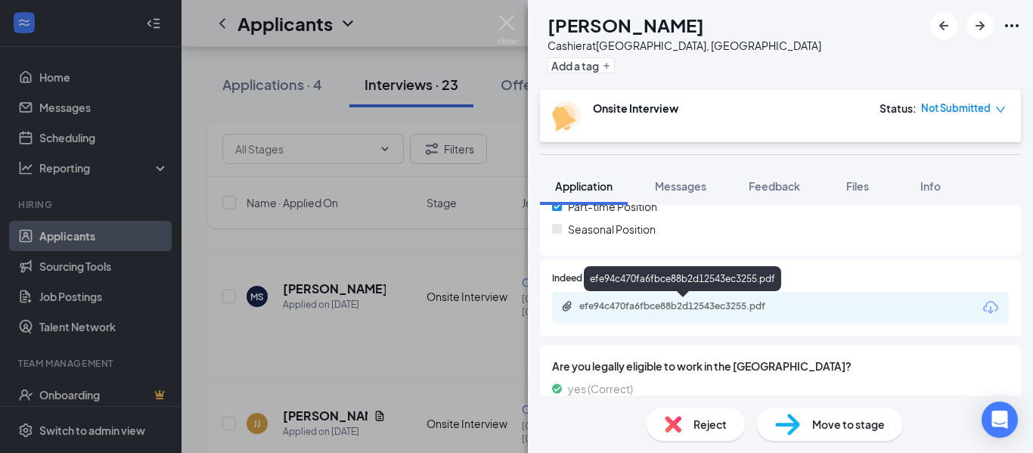
click at [628, 305] on div "efe94c470fa6fbce88b2d12543ec3255.pdf" at bounding box center [685, 306] width 212 height 12
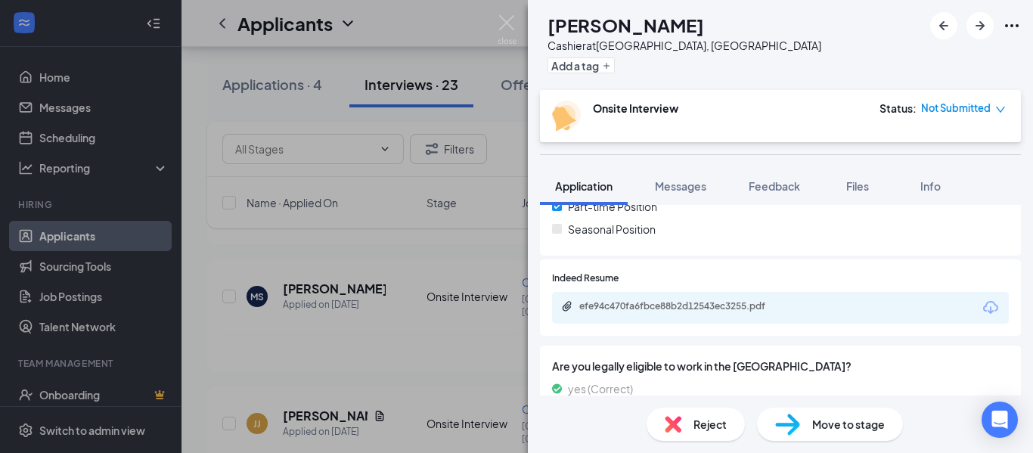
click at [521, 318] on div "[PERSON_NAME] [PERSON_NAME] Cashier at [GEOGRAPHIC_DATA], [GEOGRAPHIC_DATA] Add…" at bounding box center [516, 226] width 1033 height 453
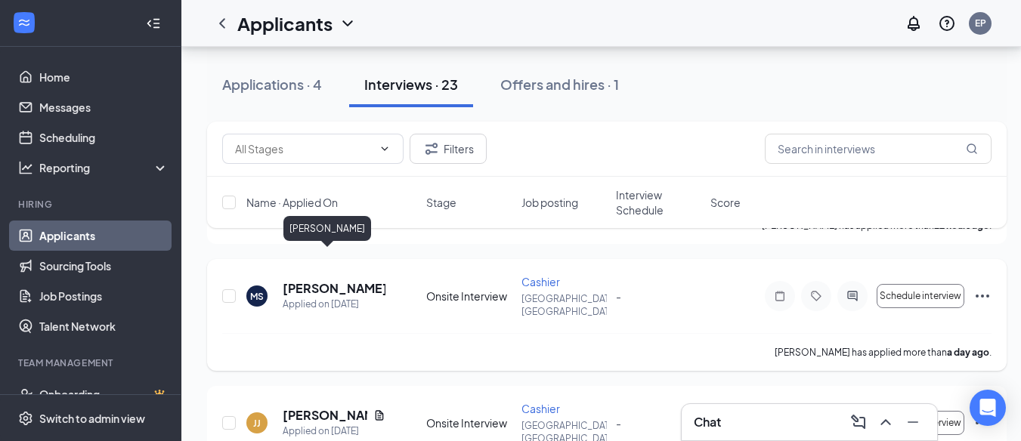
click at [314, 280] on h5 "[PERSON_NAME]" at bounding box center [334, 288] width 103 height 17
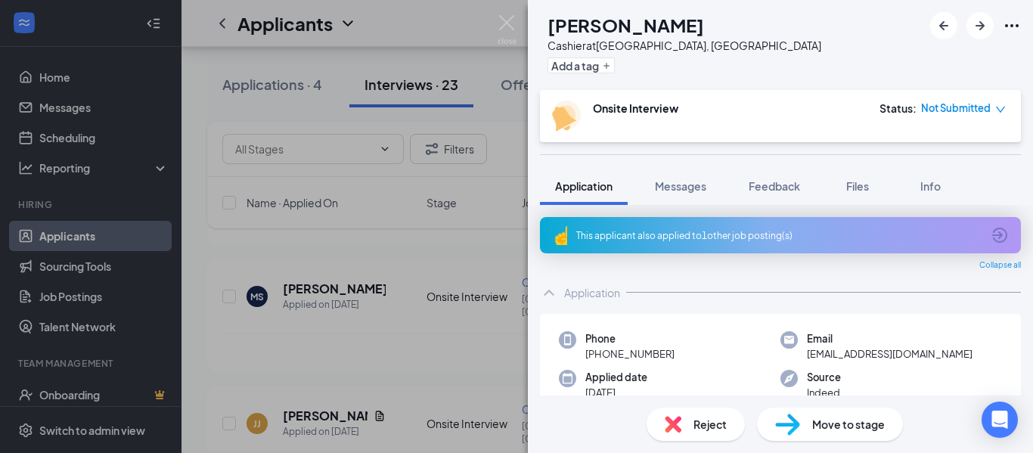
click at [677, 229] on div "This applicant also applied to 1 other job posting(s)" at bounding box center [778, 235] width 405 height 13
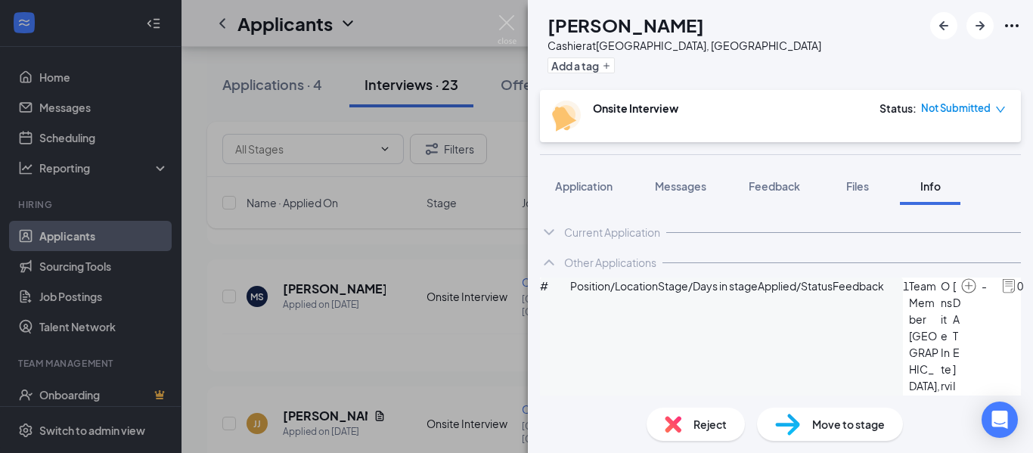
click at [804, 158] on div "[PERSON_NAME] Cashier at [GEOGRAPHIC_DATA], [GEOGRAPHIC_DATA] Add a tag Onsite …" at bounding box center [780, 226] width 505 height 453
click at [851, 181] on span "Files" at bounding box center [857, 186] width 23 height 14
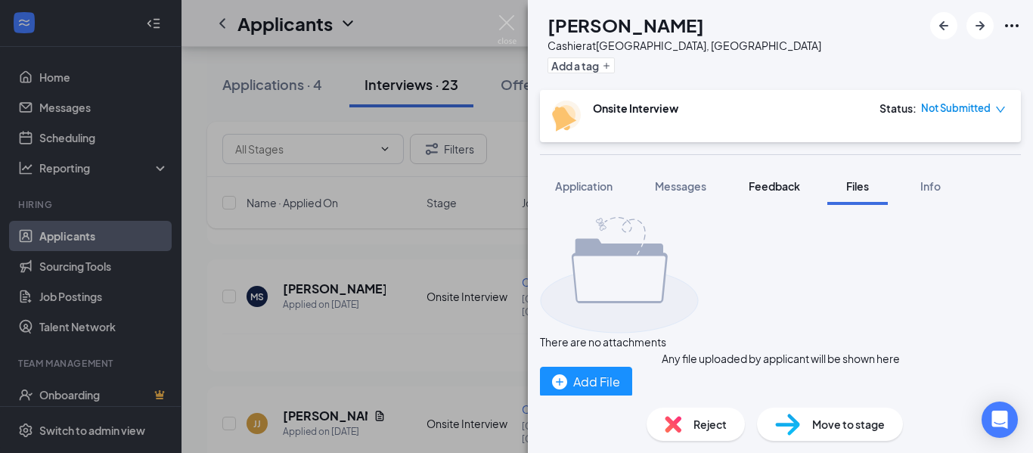
click at [776, 185] on span "Feedback" at bounding box center [773, 186] width 51 height 14
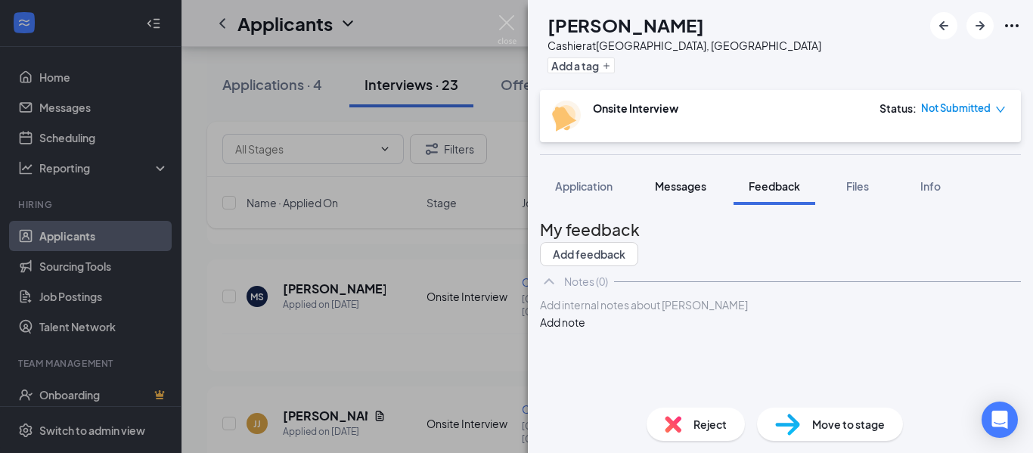
click at [686, 187] on span "Messages" at bounding box center [680, 186] width 51 height 14
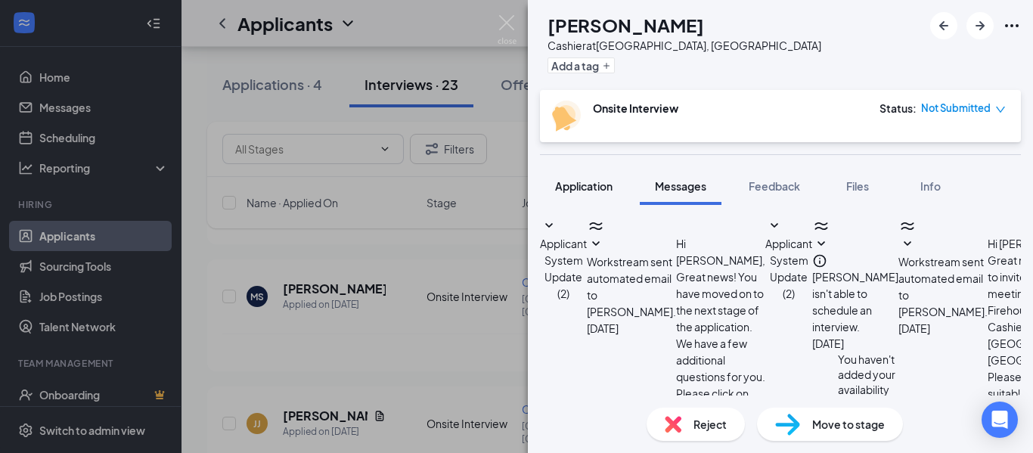
click at [583, 184] on span "Application" at bounding box center [583, 186] width 57 height 14
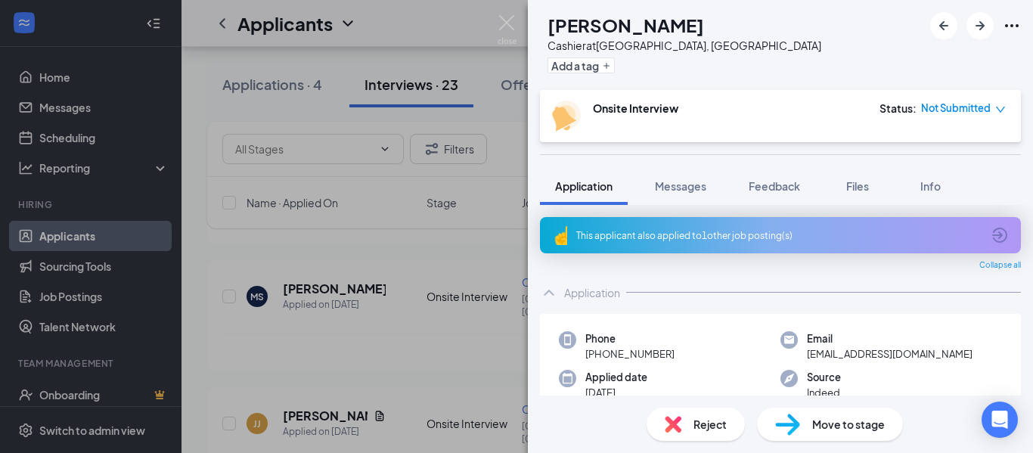
click at [475, 323] on div "[PERSON_NAME] Cashier at [GEOGRAPHIC_DATA], [GEOGRAPHIC_DATA] Add a tag Onsite …" at bounding box center [516, 226] width 1033 height 453
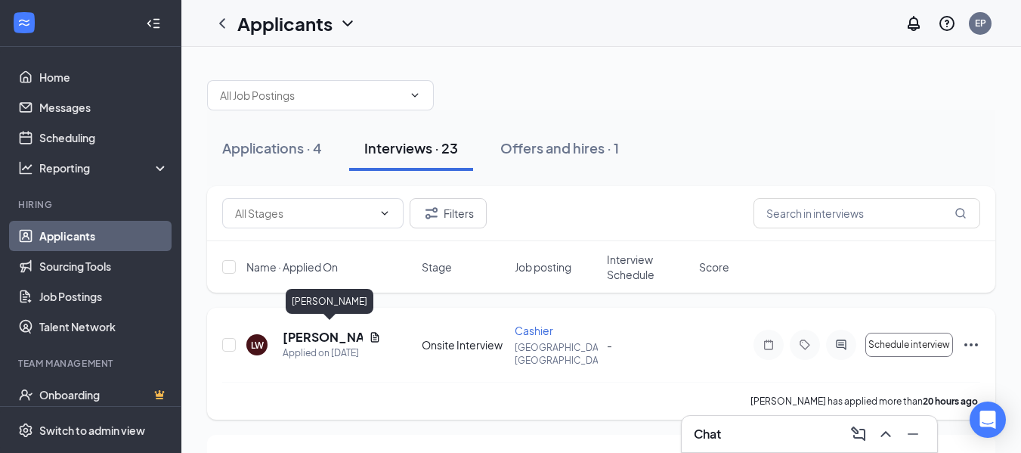
click at [293, 329] on h5 "[PERSON_NAME]" at bounding box center [323, 337] width 80 height 17
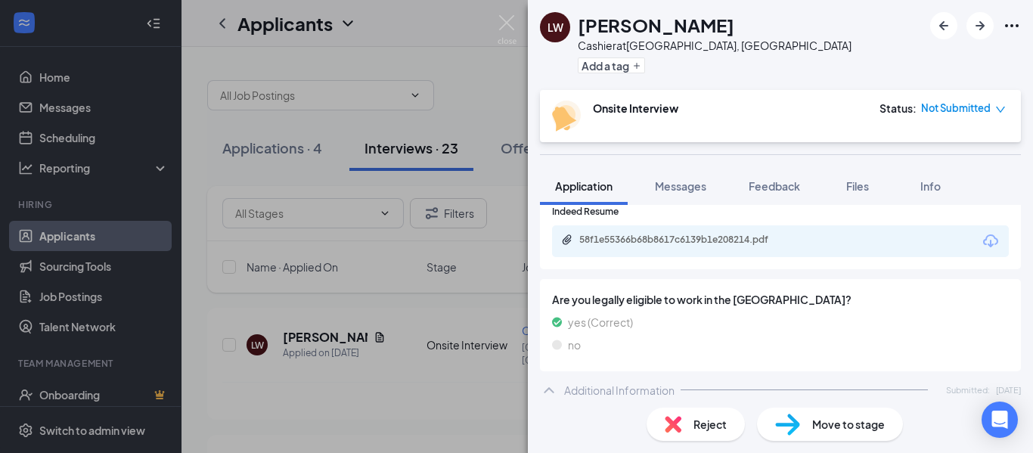
scroll to position [454, 0]
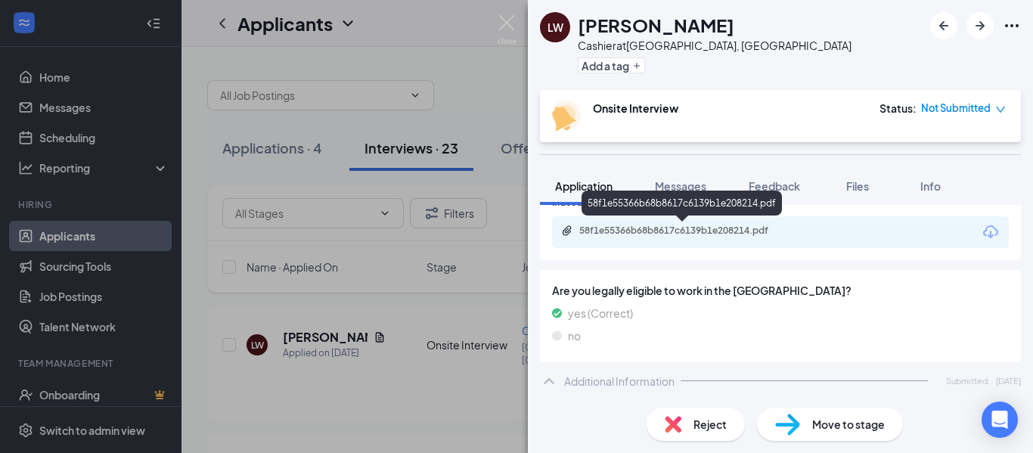
click at [627, 227] on div "58f1e55366b68b8617c6139b1e208214.pdf" at bounding box center [685, 231] width 212 height 12
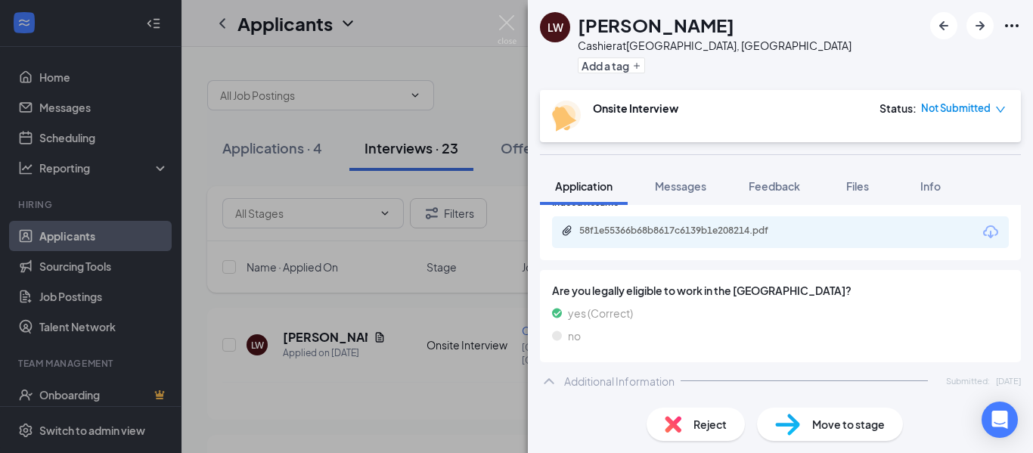
click at [510, 212] on div "LW [PERSON_NAME] Cashier at [GEOGRAPHIC_DATA], [GEOGRAPHIC_DATA] Add a tag Onsi…" at bounding box center [516, 226] width 1033 height 453
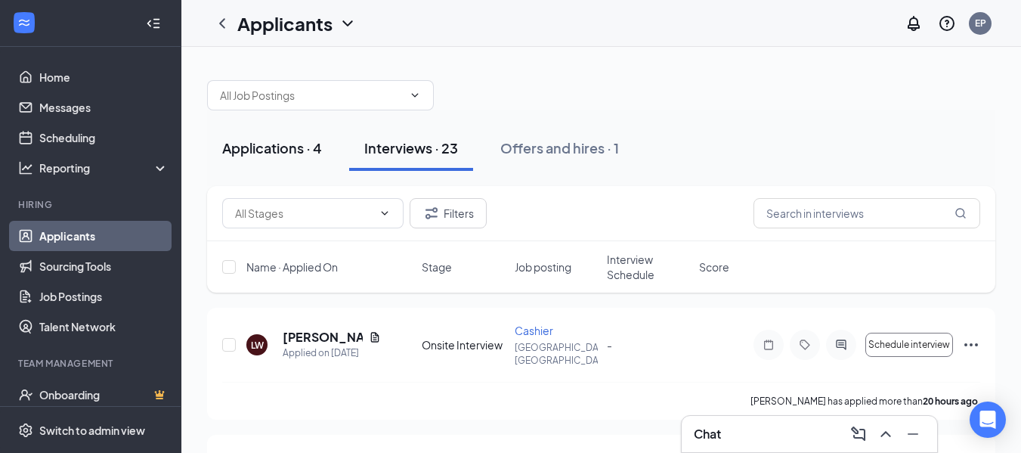
click at [250, 140] on div "Applications · 4" at bounding box center [272, 147] width 100 height 19
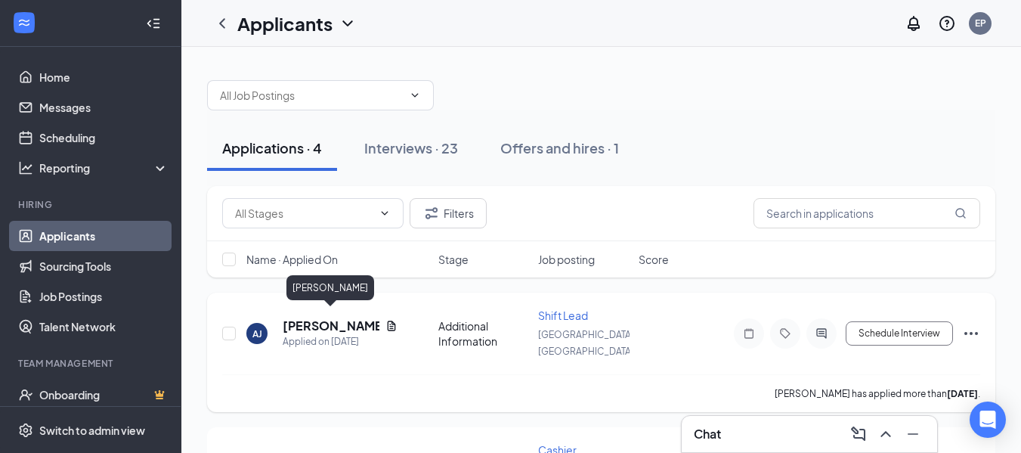
click at [317, 318] on h5 "[PERSON_NAME]" at bounding box center [331, 326] width 97 height 17
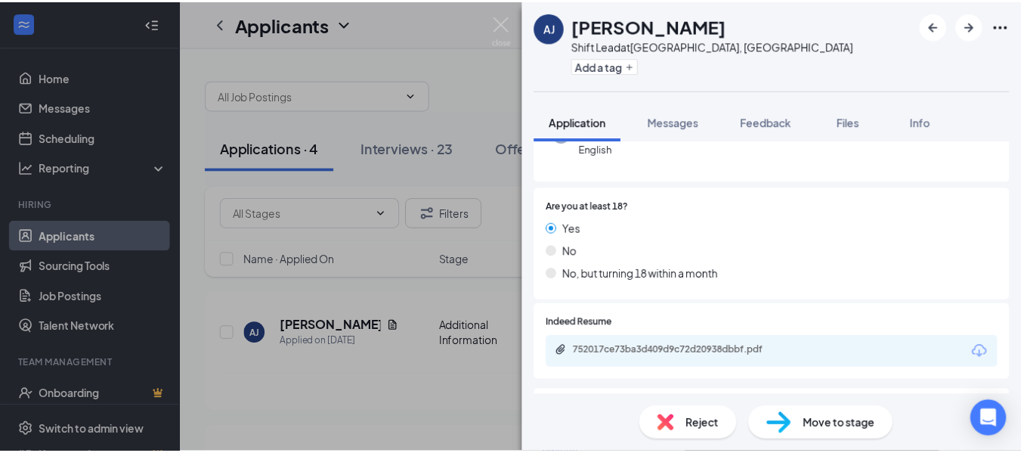
scroll to position [151, 0]
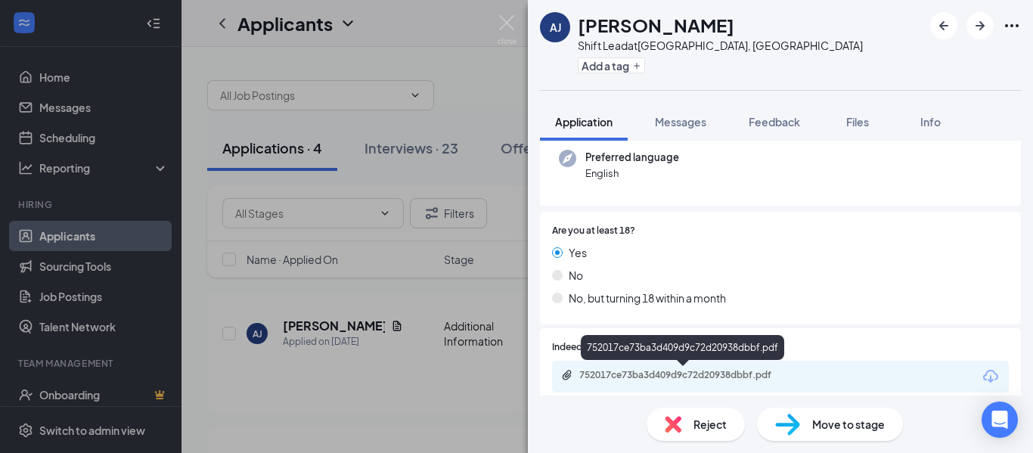
click at [619, 374] on div "752017ce73ba3d409d9c72d20938dbbf.pdf" at bounding box center [685, 375] width 212 height 12
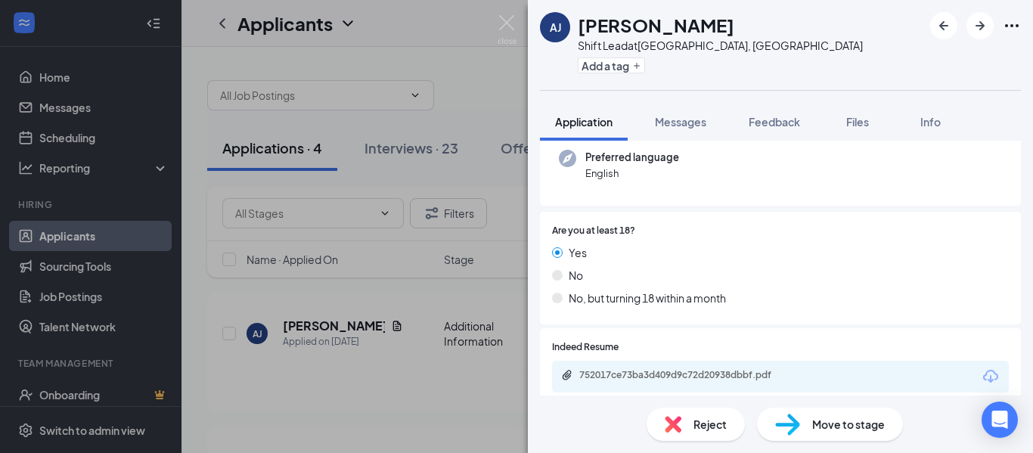
click at [493, 173] on div "[PERSON_NAME] Azabella [PERSON_NAME] Shift Lead at [GEOGRAPHIC_DATA], [GEOGRAPH…" at bounding box center [516, 226] width 1033 height 453
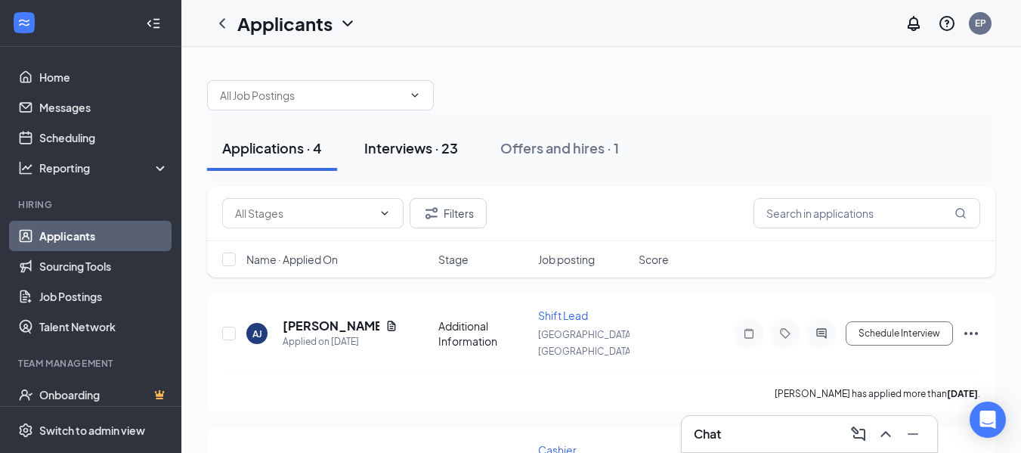
click at [401, 153] on div "Interviews · 23" at bounding box center [411, 147] width 94 height 19
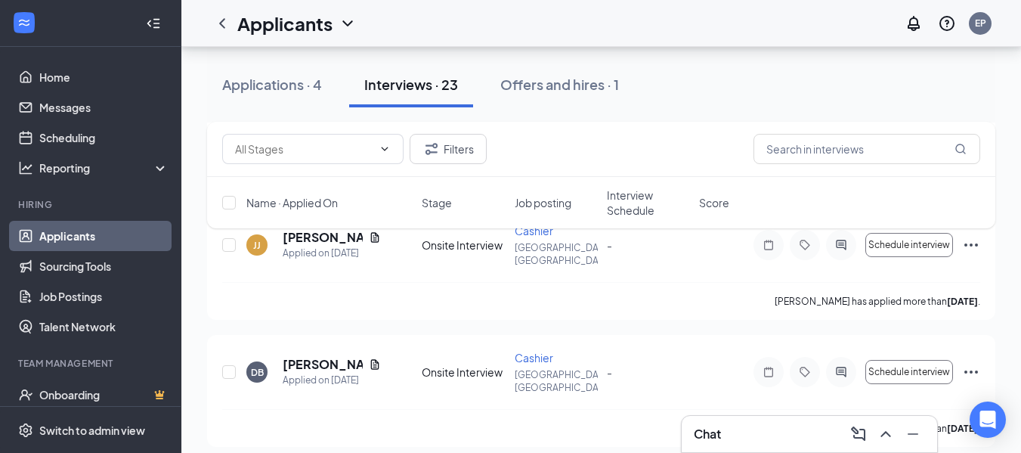
scroll to position [529, 0]
